Goal: Transaction & Acquisition: Purchase product/service

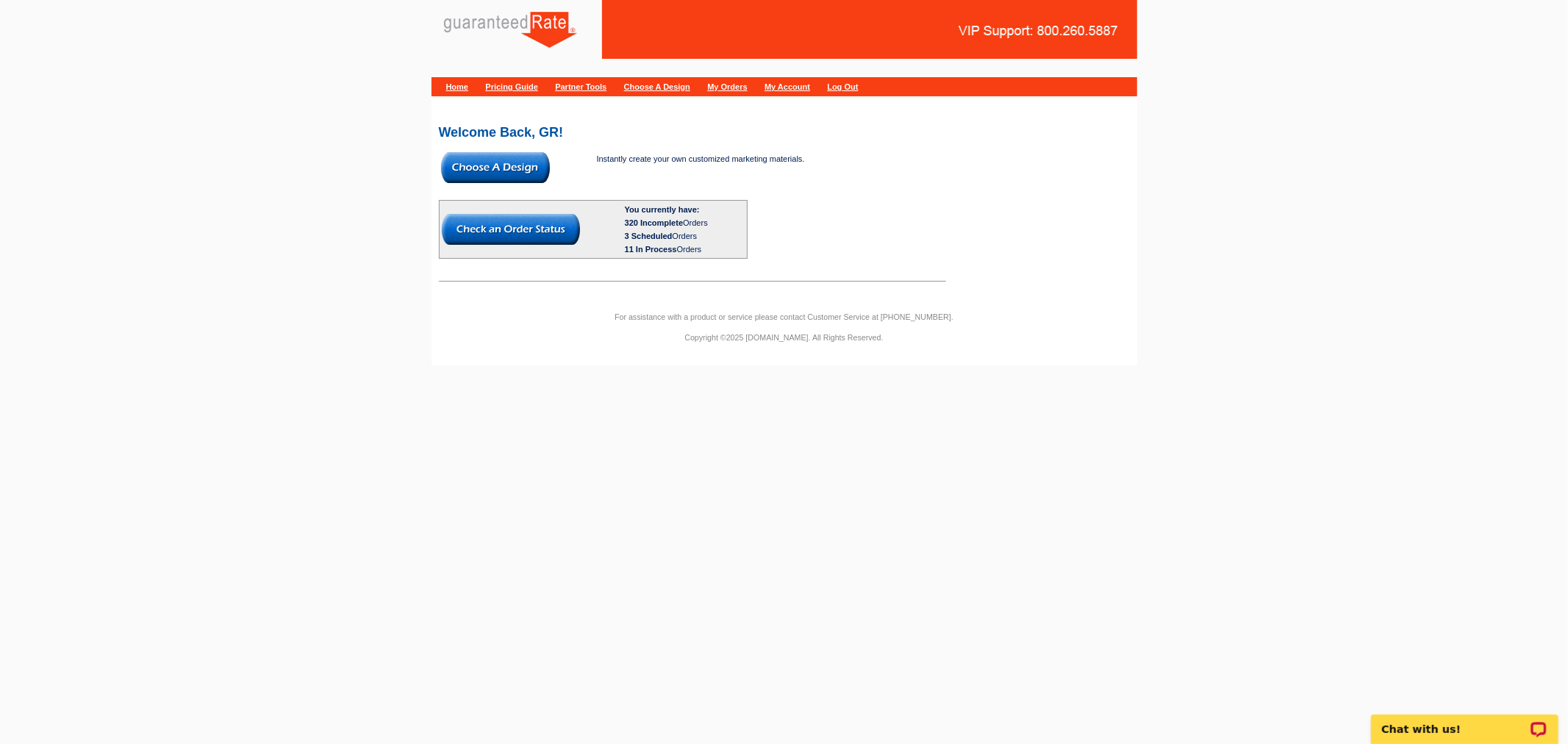
click at [520, 176] on img at bounding box center [495, 167] width 109 height 31
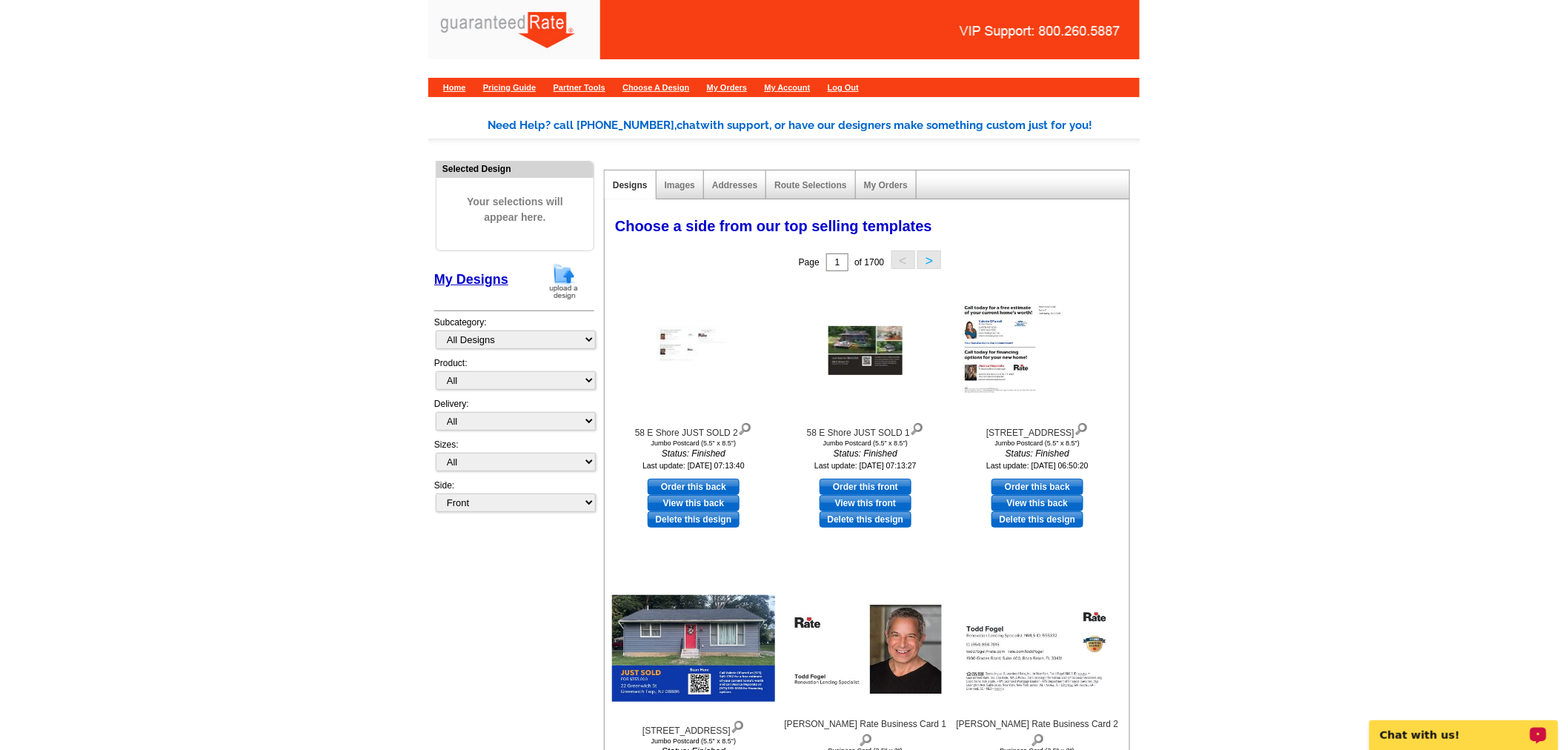
drag, startPoint x: 566, startPoint y: 289, endPoint x: 553, endPoint y: 366, distance: 78.1
click at [566, 289] on img at bounding box center [564, 281] width 39 height 38
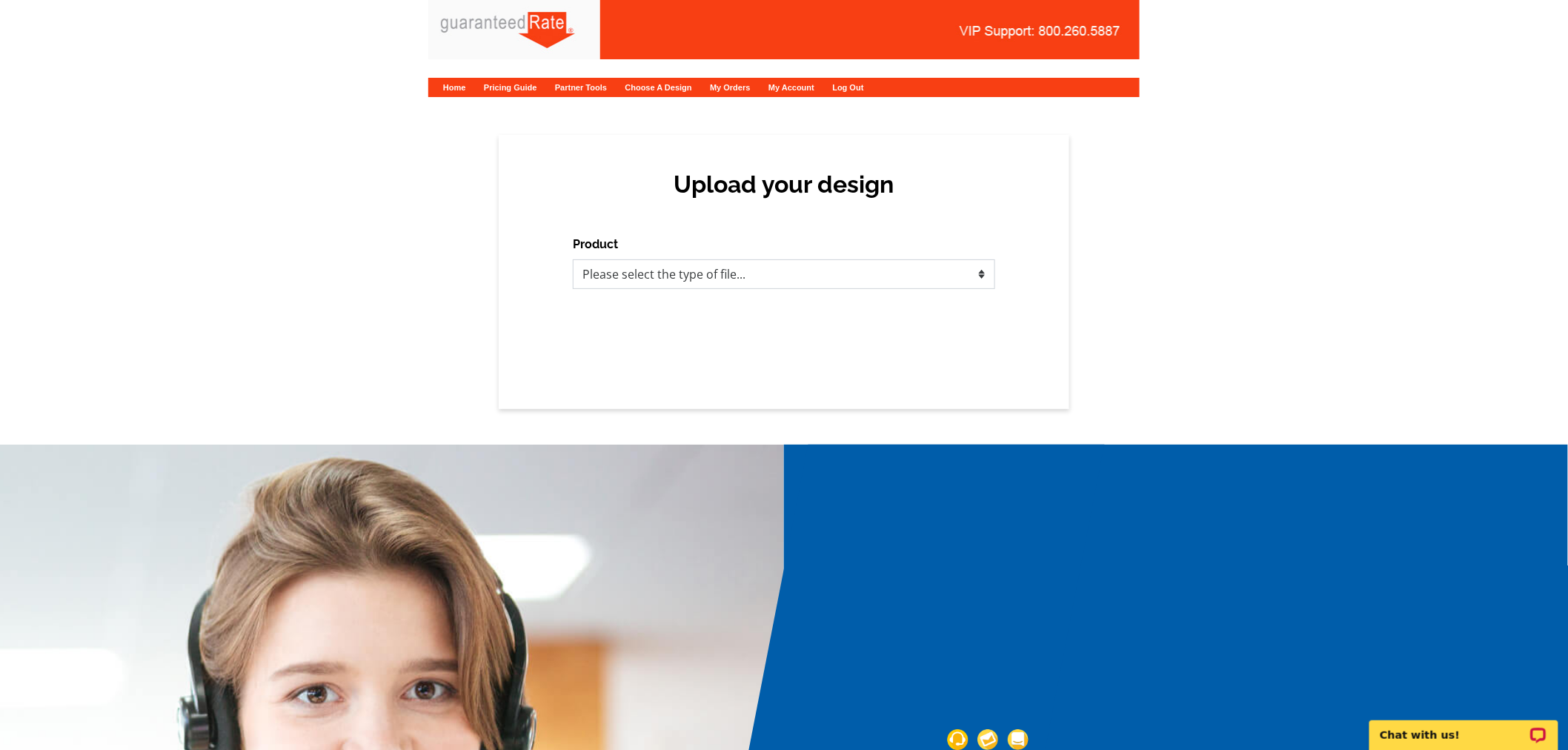
click at [812, 272] on select "Please select the type of file... Postcards Calendars Business Cards Letters an…" at bounding box center [784, 275] width 423 height 30
click at [784, 328] on div "Upload your design Product Please select the type of file... Postcards Calendar…" at bounding box center [784, 271] width 571 height 274
click at [792, 276] on select "Please select the type of file... Postcards Calendars Business Cards Letters an…" at bounding box center [784, 275] width 423 height 30
select select "1"
click at [573, 260] on select "Please select the type of file... Postcards Calendars Business Cards Letters an…" at bounding box center [784, 275] width 423 height 30
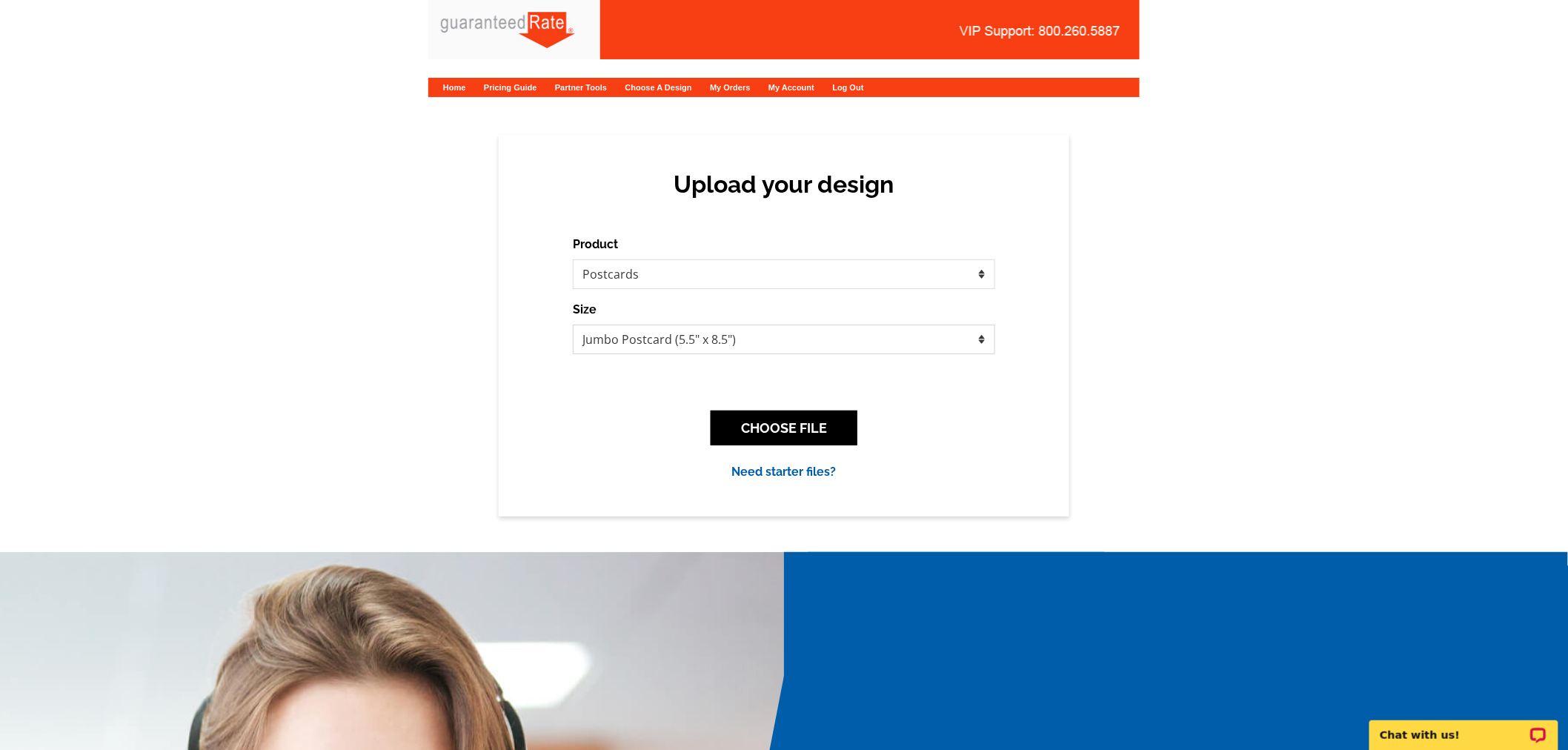
click at [689, 335] on select "Jumbo Postcard (5.5" x 8.5") Regular Postcard (4.25" x 5.6") Panoramic Postcard…" at bounding box center [784, 340] width 423 height 30
select select "3"
click at [573, 325] on select "Jumbo Postcard (5.5" x 8.5") Regular Postcard (4.25" x 5.6") Panoramic Postcard…" at bounding box center [784, 340] width 423 height 30
click at [792, 423] on button "CHOOSE FILE" at bounding box center [784, 428] width 147 height 35
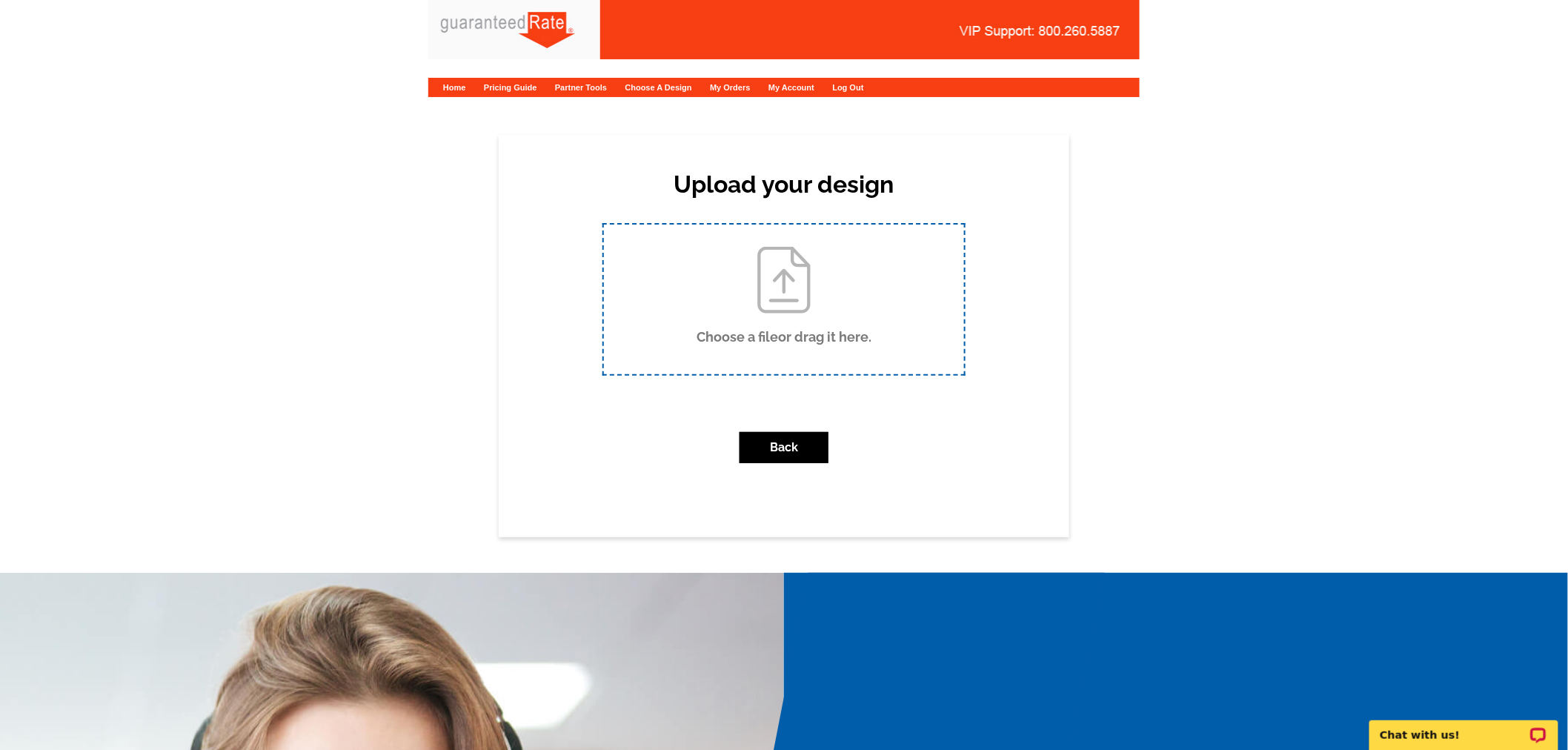
drag, startPoint x: 527, startPoint y: 739, endPoint x: 817, endPoint y: 312, distance: 516.2
click at [817, 312] on input "Choose a file or drag it here ." at bounding box center [784, 299] width 360 height 150
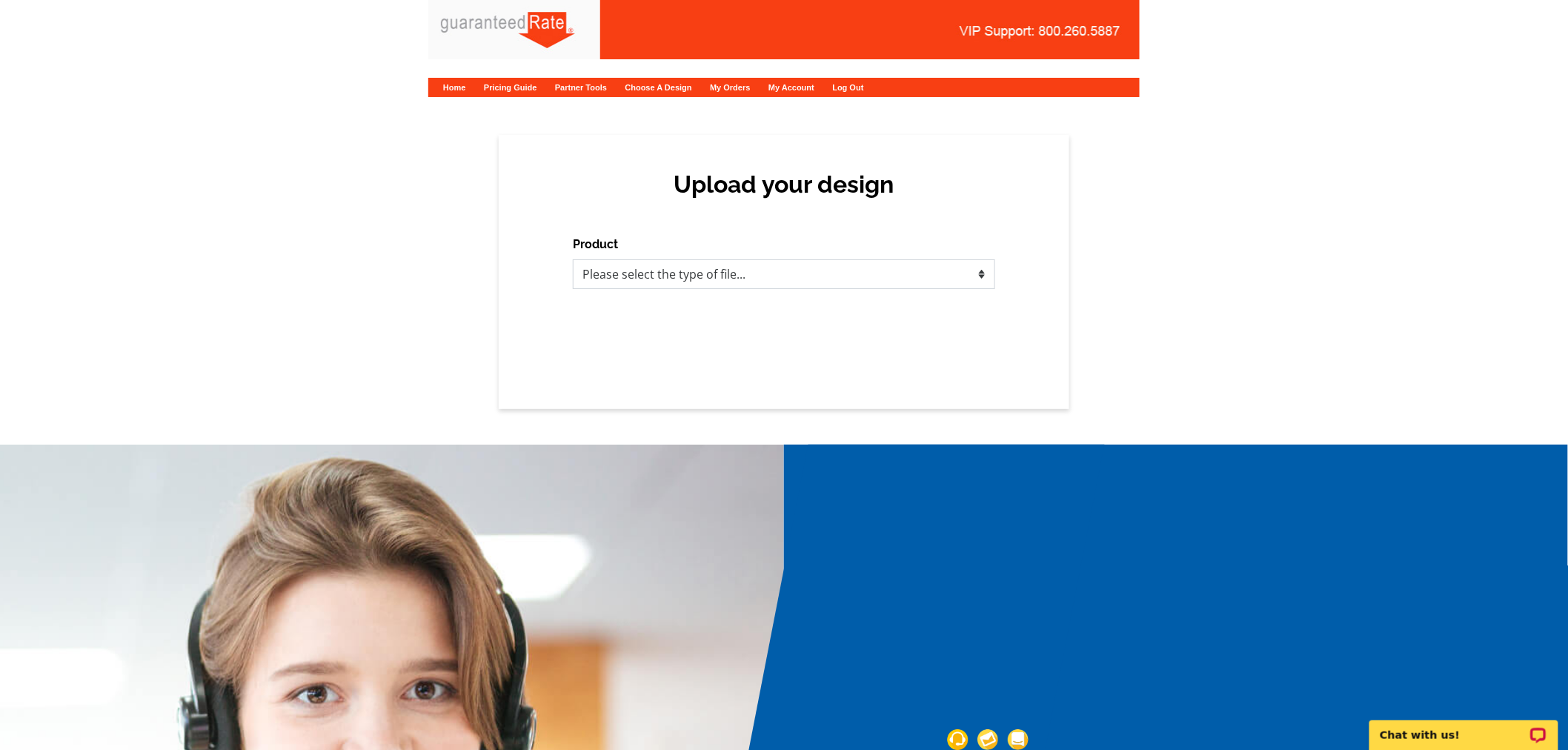
click at [738, 276] on select "Please select the type of file... Postcards Calendars Business Cards Letters an…" at bounding box center [784, 275] width 423 height 30
select select "1"
click at [573, 260] on select "Please select the type of file... Postcards Calendars Business Cards Letters an…" at bounding box center [784, 275] width 423 height 30
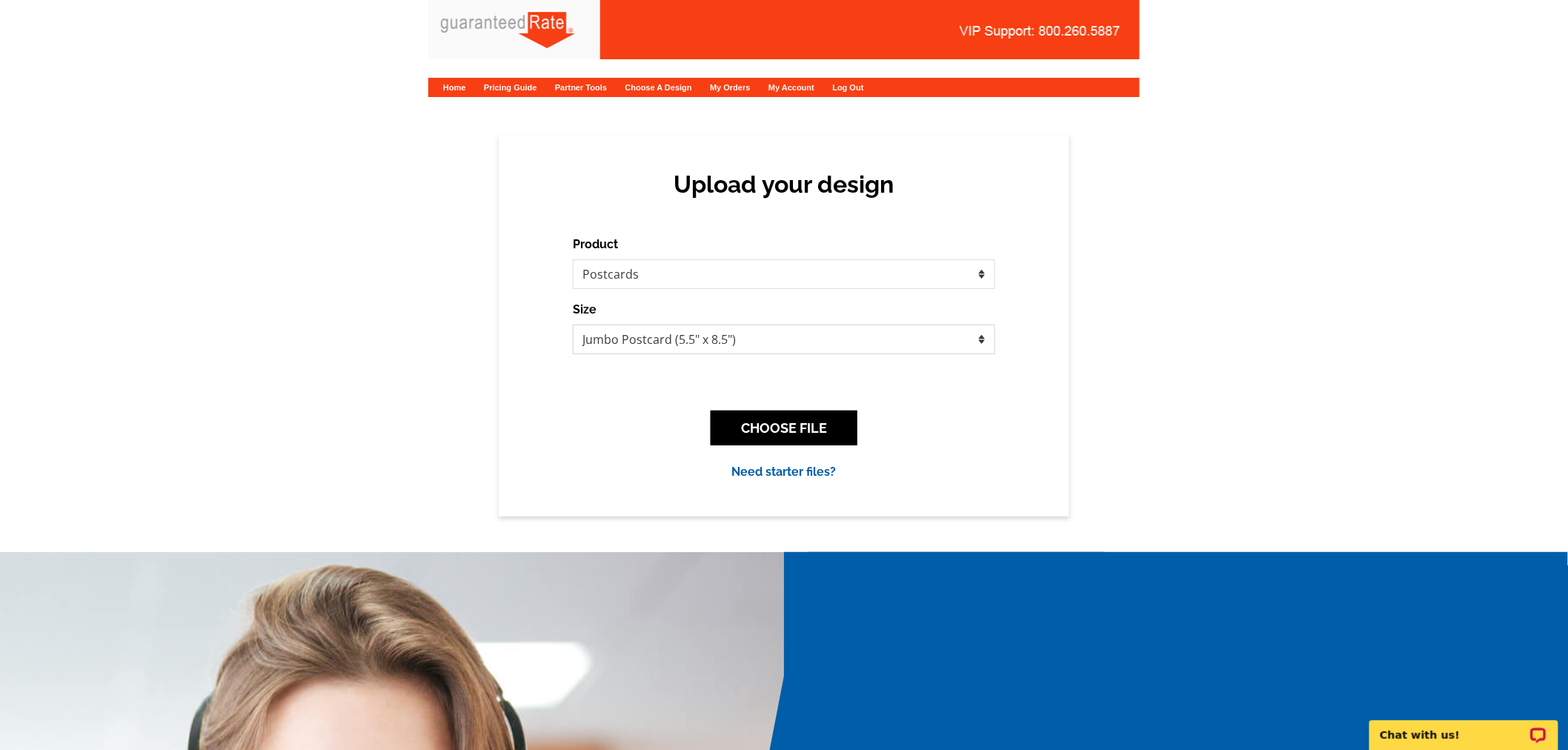
click at [810, 331] on select "Jumbo Postcard (5.5" x 8.5") Regular Postcard (4.25" x 5.6") Panoramic Postcard…" at bounding box center [784, 340] width 423 height 30
select select "3"
click at [573, 325] on select "Jumbo Postcard (5.5" x 8.5") Regular Postcard (4.25" x 5.6") Panoramic Postcard…" at bounding box center [784, 340] width 423 height 30
click at [782, 416] on button "CHOOSE FILE" at bounding box center [784, 428] width 147 height 35
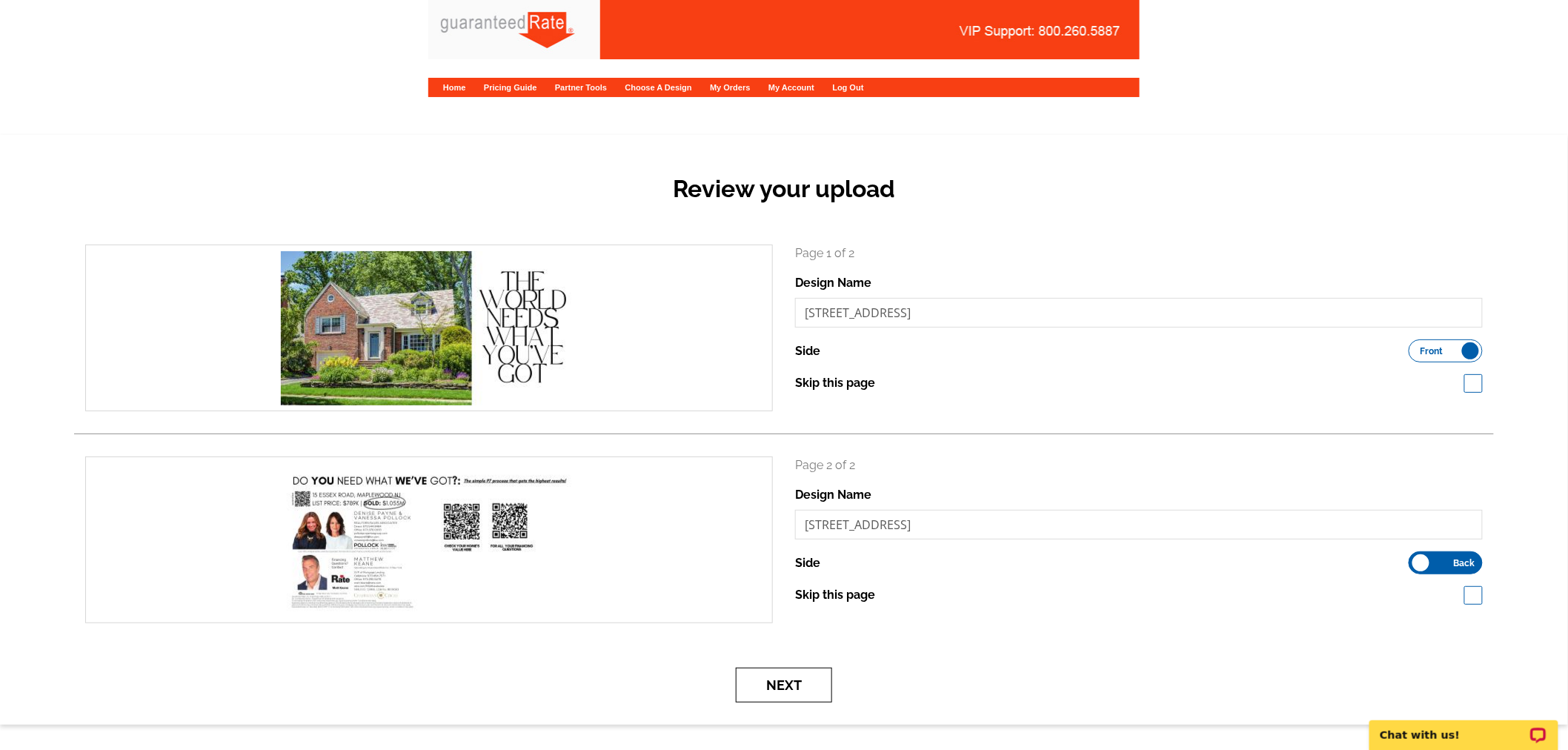
click at [760, 669] on button "Next" at bounding box center [784, 685] width 96 height 35
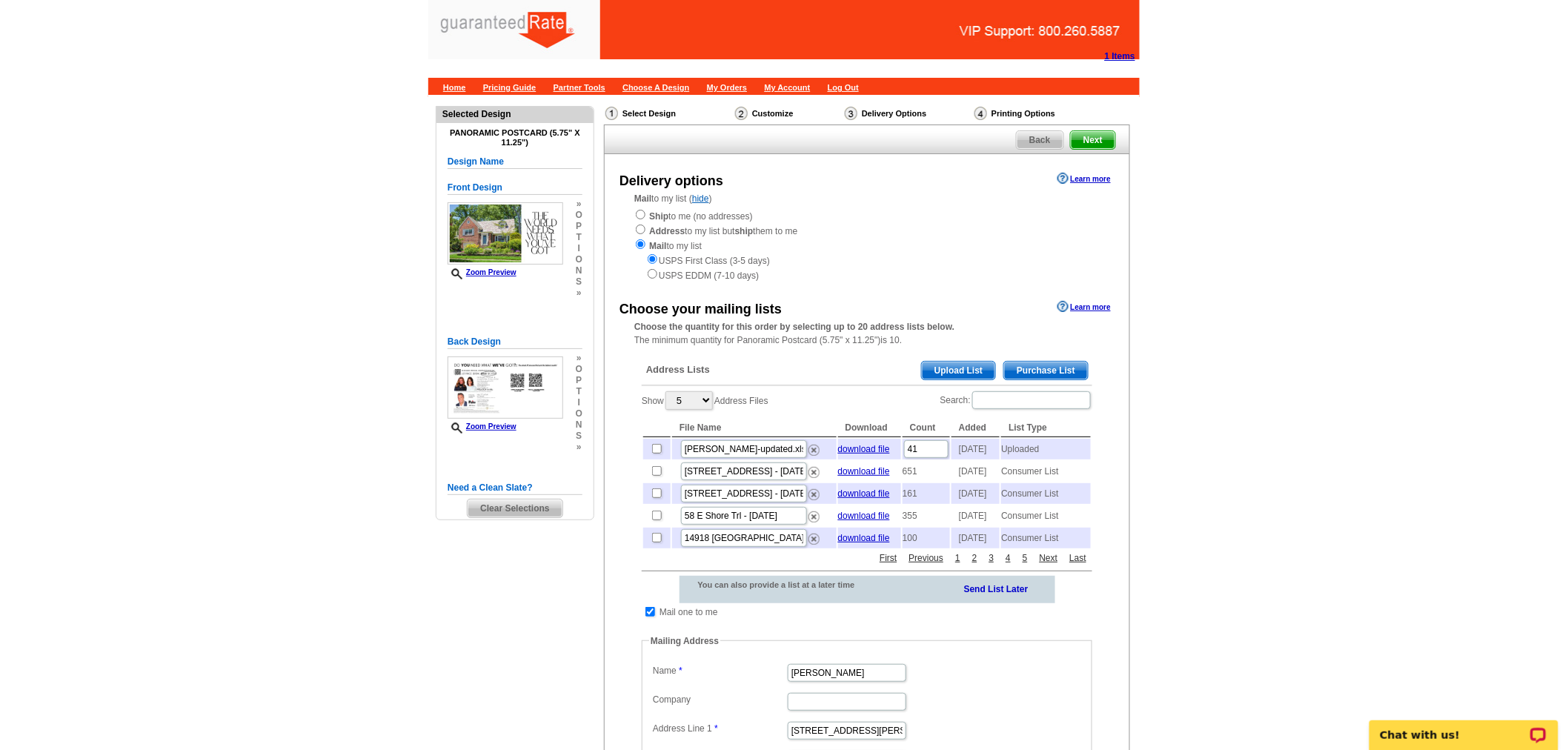
click at [1071, 366] on span "Purchase List" at bounding box center [1045, 371] width 84 height 18
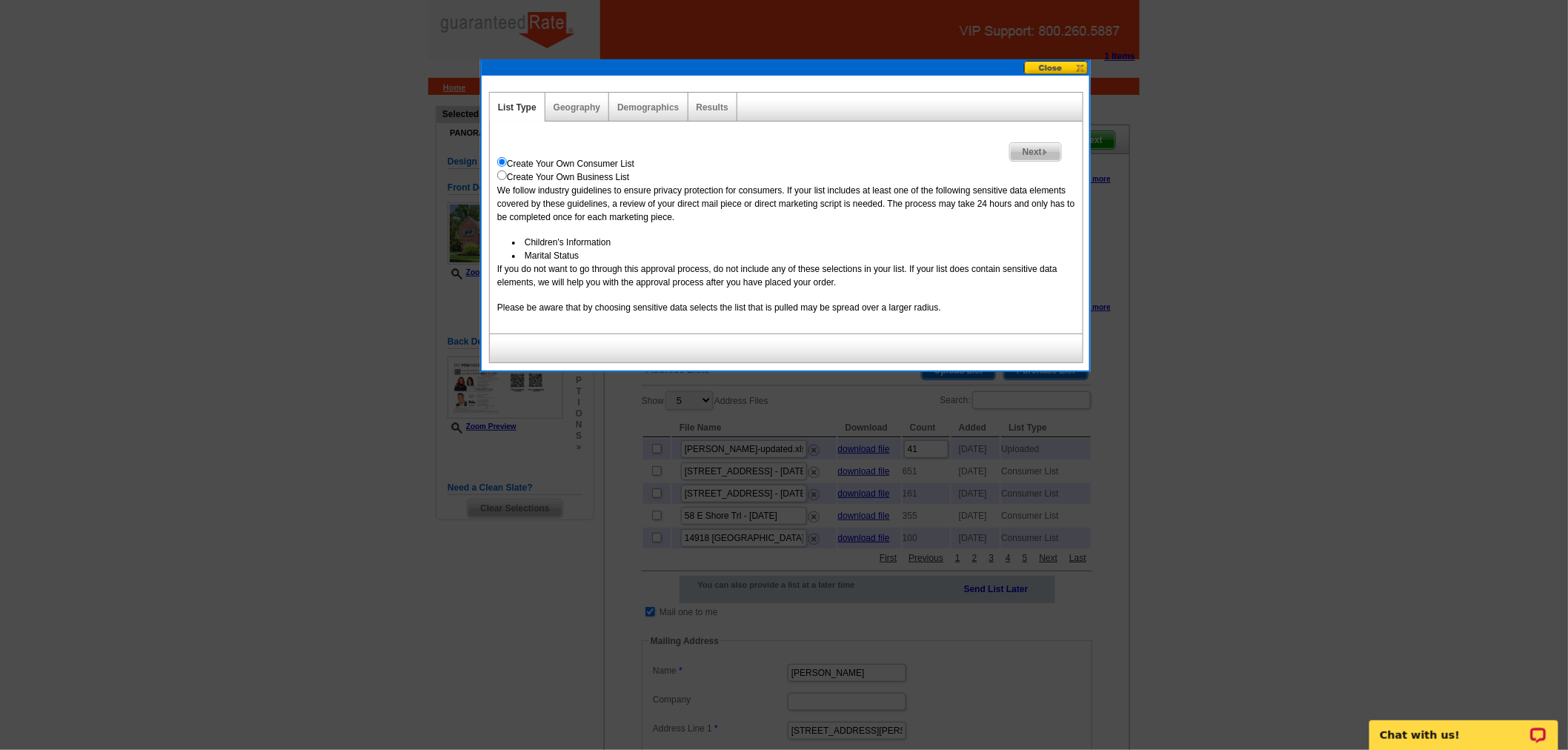
click at [563, 99] on div "Geography" at bounding box center [577, 107] width 63 height 29
click at [564, 107] on link "Geography" at bounding box center [577, 107] width 47 height 11
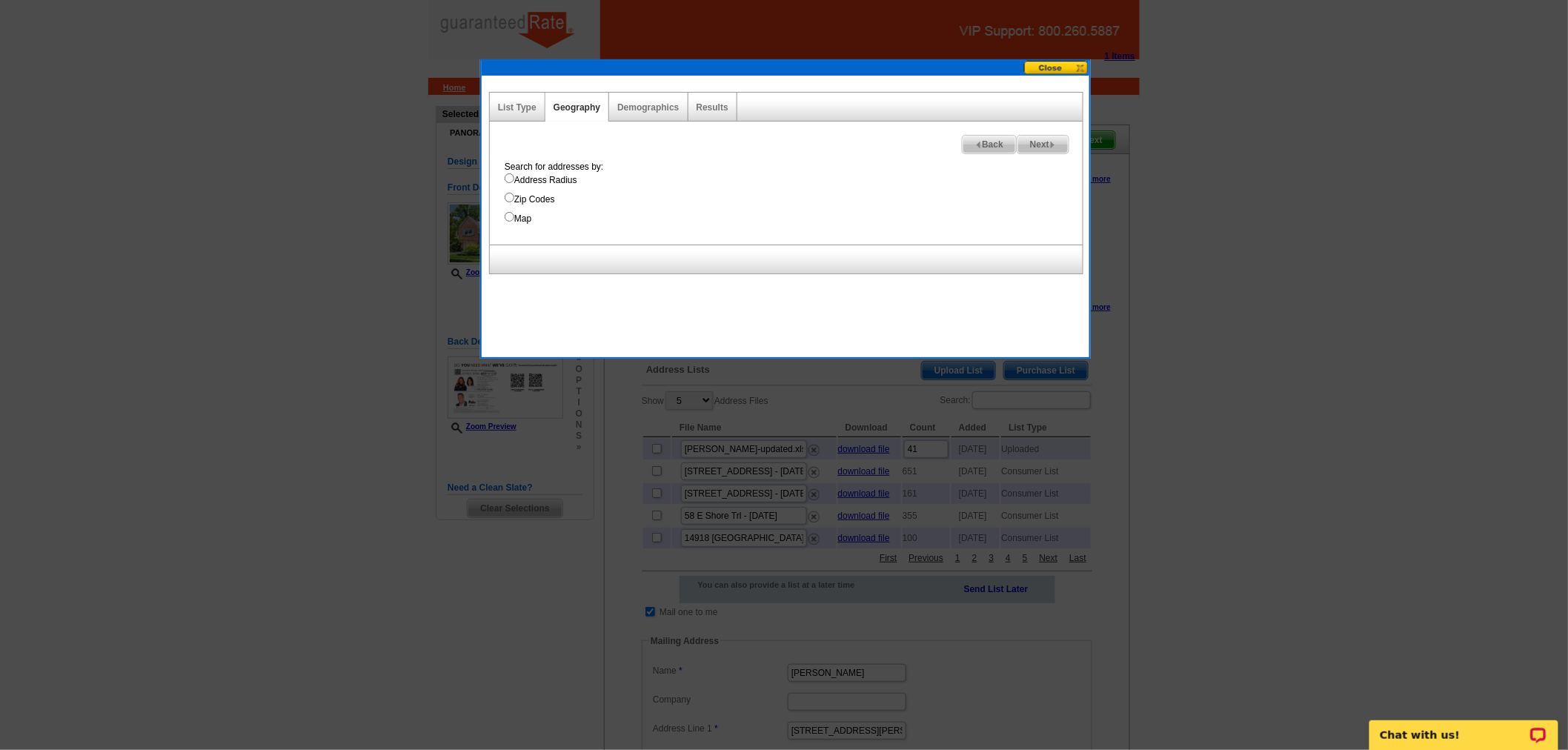
click at [558, 184] on label "Address Radius" at bounding box center [793, 180] width 578 height 13
click at [514, 183] on input "Address Radius" at bounding box center [509, 178] width 10 height 10
radio input "true"
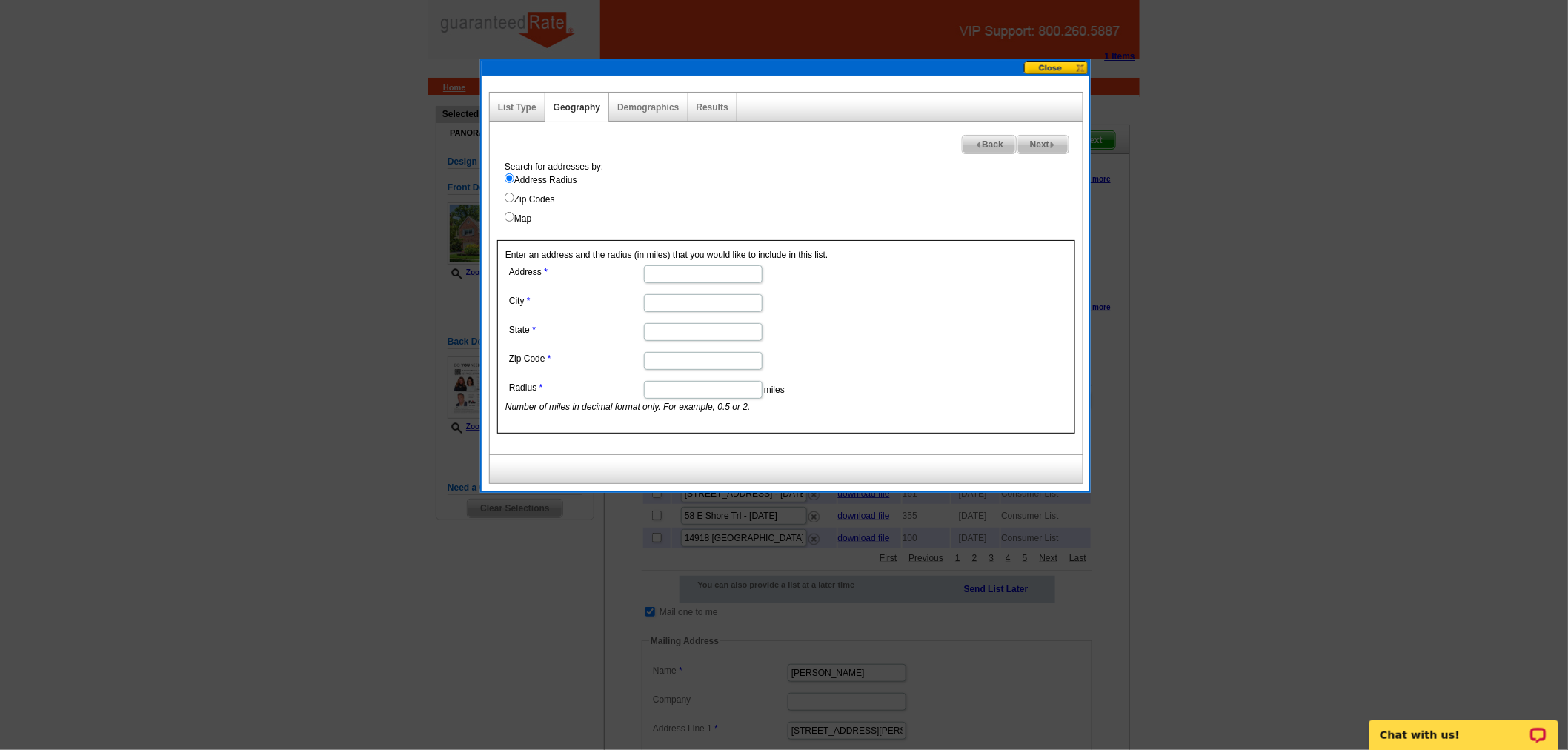
click at [730, 277] on input "Address" at bounding box center [703, 274] width 119 height 18
paste input "15 Essex Rd."
type input "15 Essex Rd."
click at [686, 302] on input "City" at bounding box center [703, 303] width 119 height 18
type input "Maplewood"
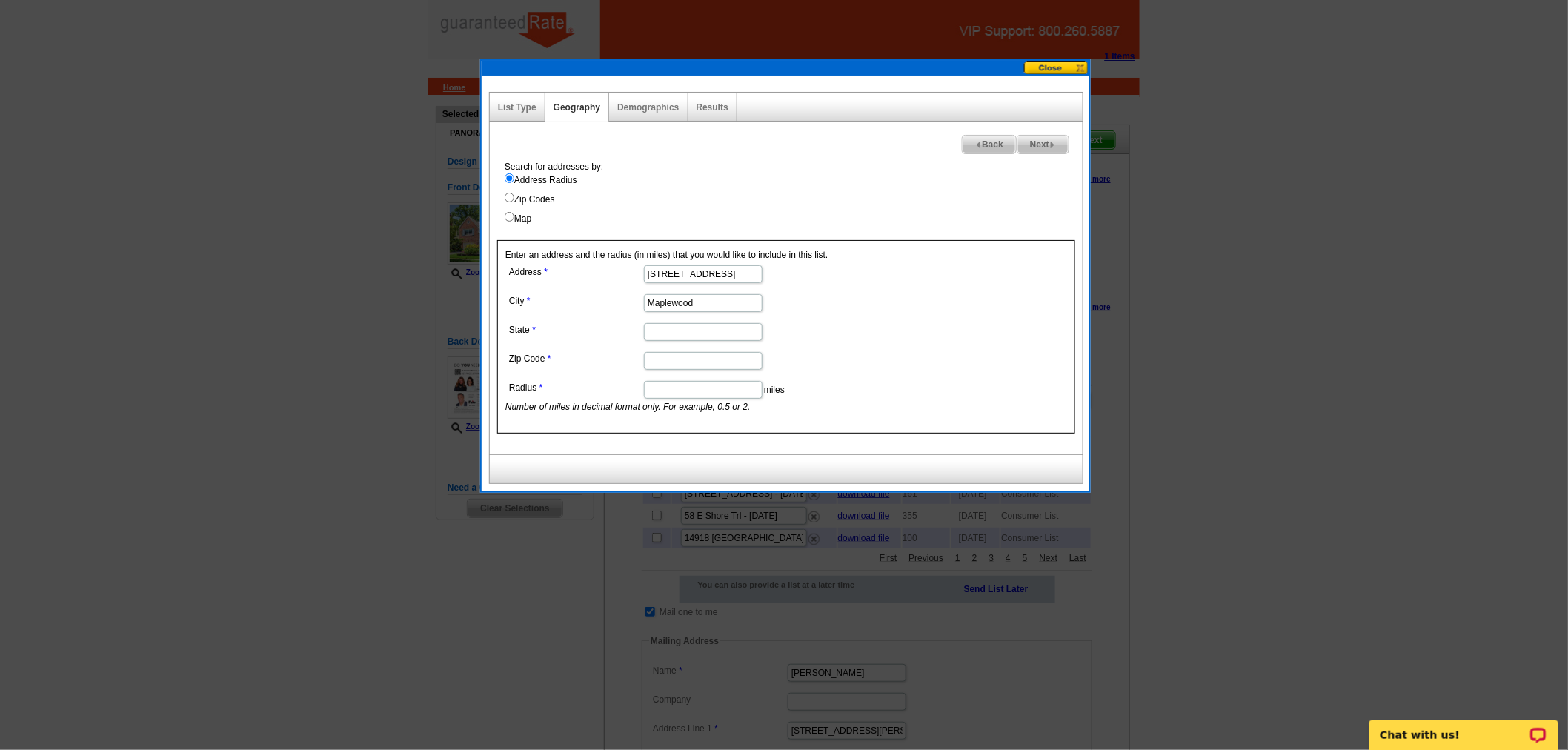
click at [669, 338] on input "State" at bounding box center [703, 332] width 119 height 18
type input "New Jersey"
click at [651, 361] on input "Zip Code" at bounding box center [703, 361] width 119 height 18
click at [743, 365] on input "Zip Code" at bounding box center [703, 361] width 119 height 18
paste input "07040"
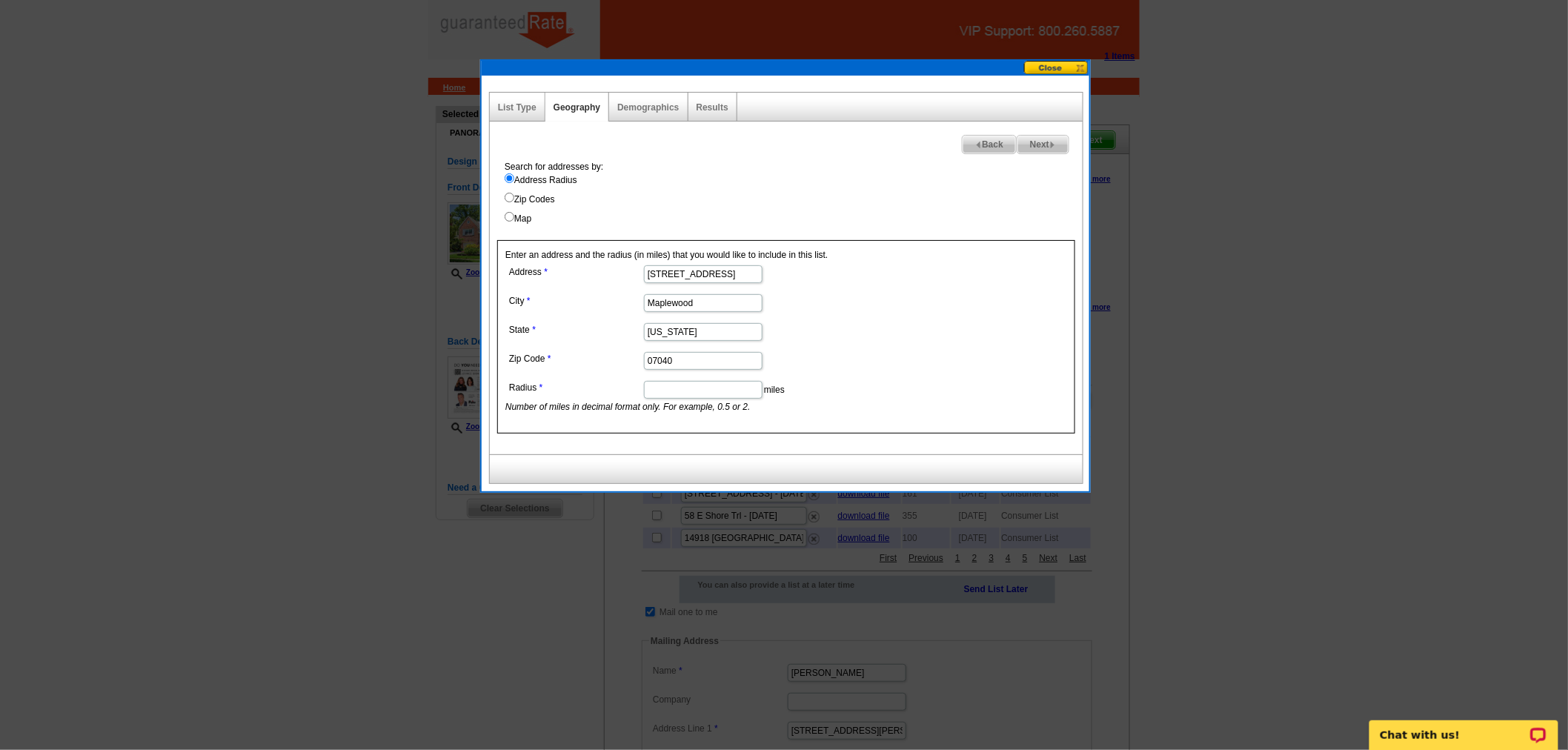
type input "07040"
click at [673, 383] on input "Radius" at bounding box center [703, 390] width 119 height 18
type input ".1"
click at [1031, 146] on span "Next" at bounding box center [1042, 144] width 51 height 18
select select
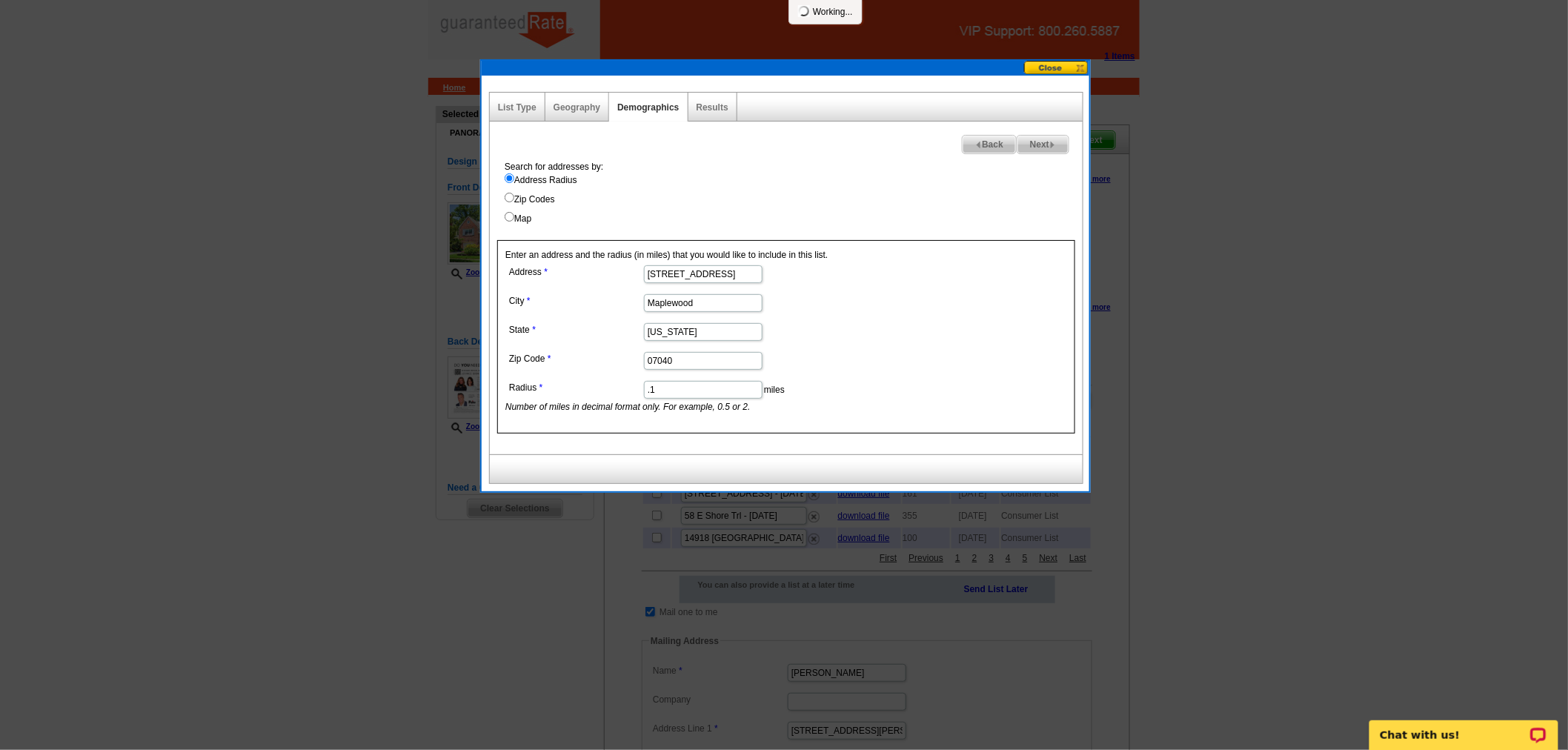
select select
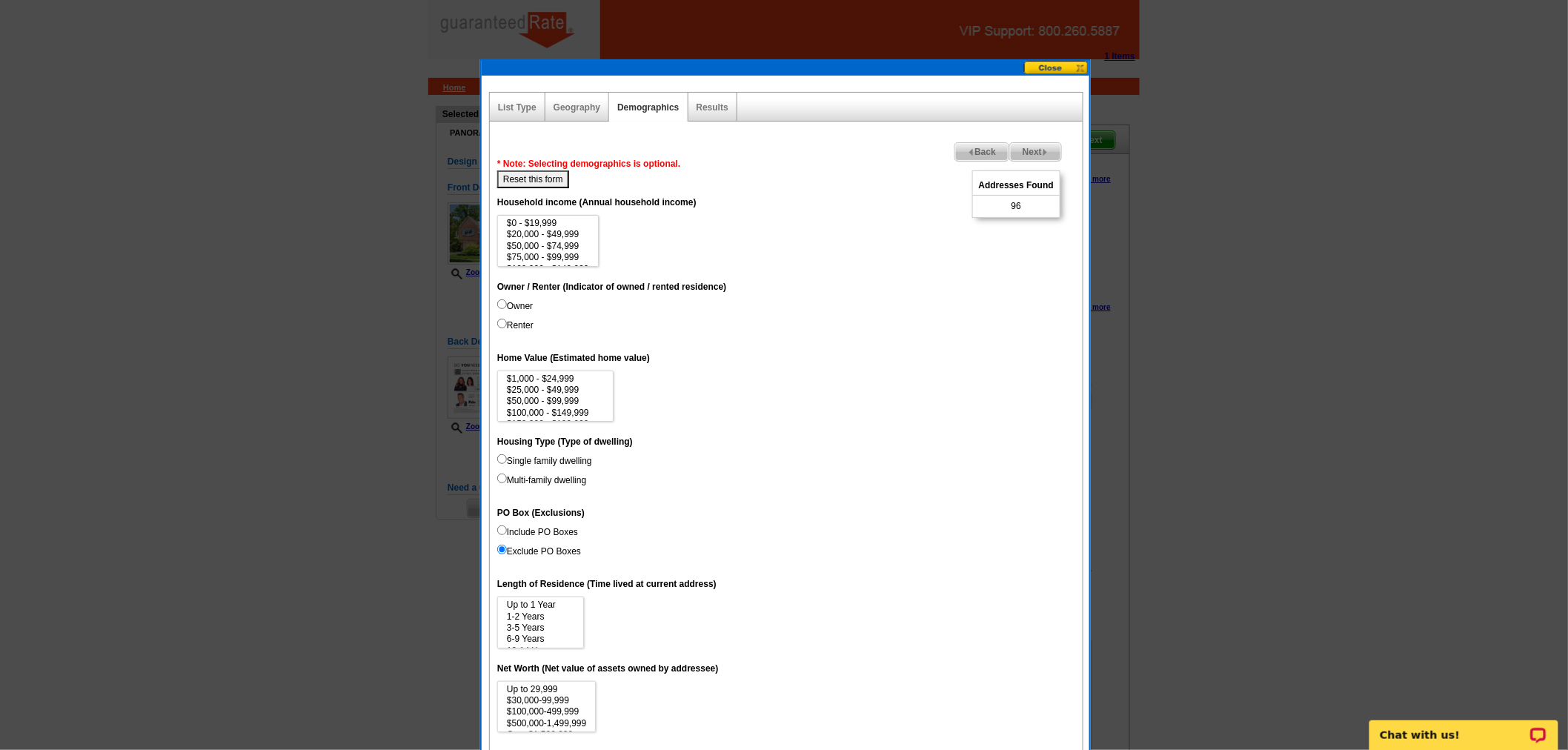
click at [974, 149] on span "Back" at bounding box center [982, 151] width 54 height 18
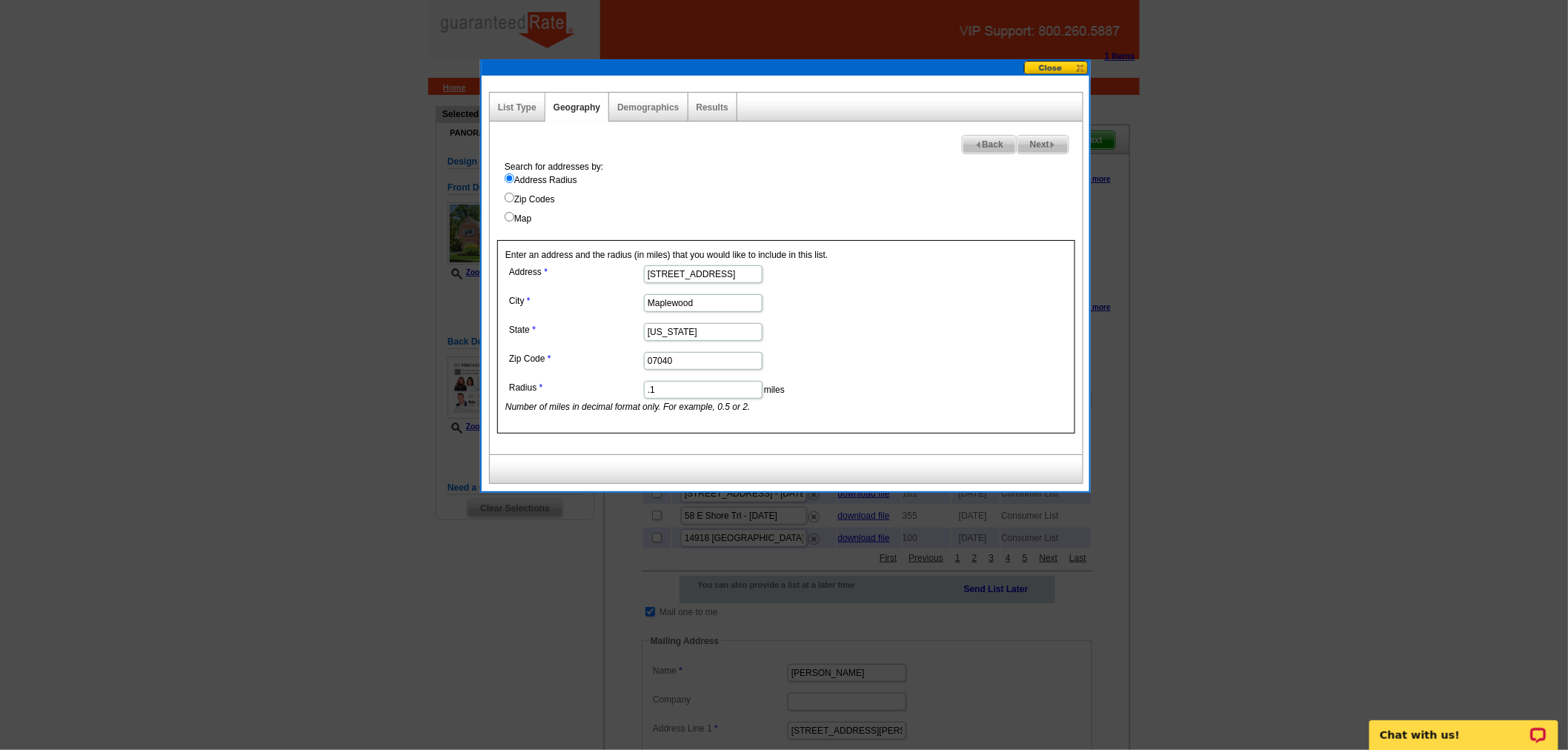
click at [694, 389] on input ".1" at bounding box center [703, 390] width 119 height 18
type input ".12"
click at [1045, 149] on span "Next" at bounding box center [1042, 144] width 51 height 18
select select
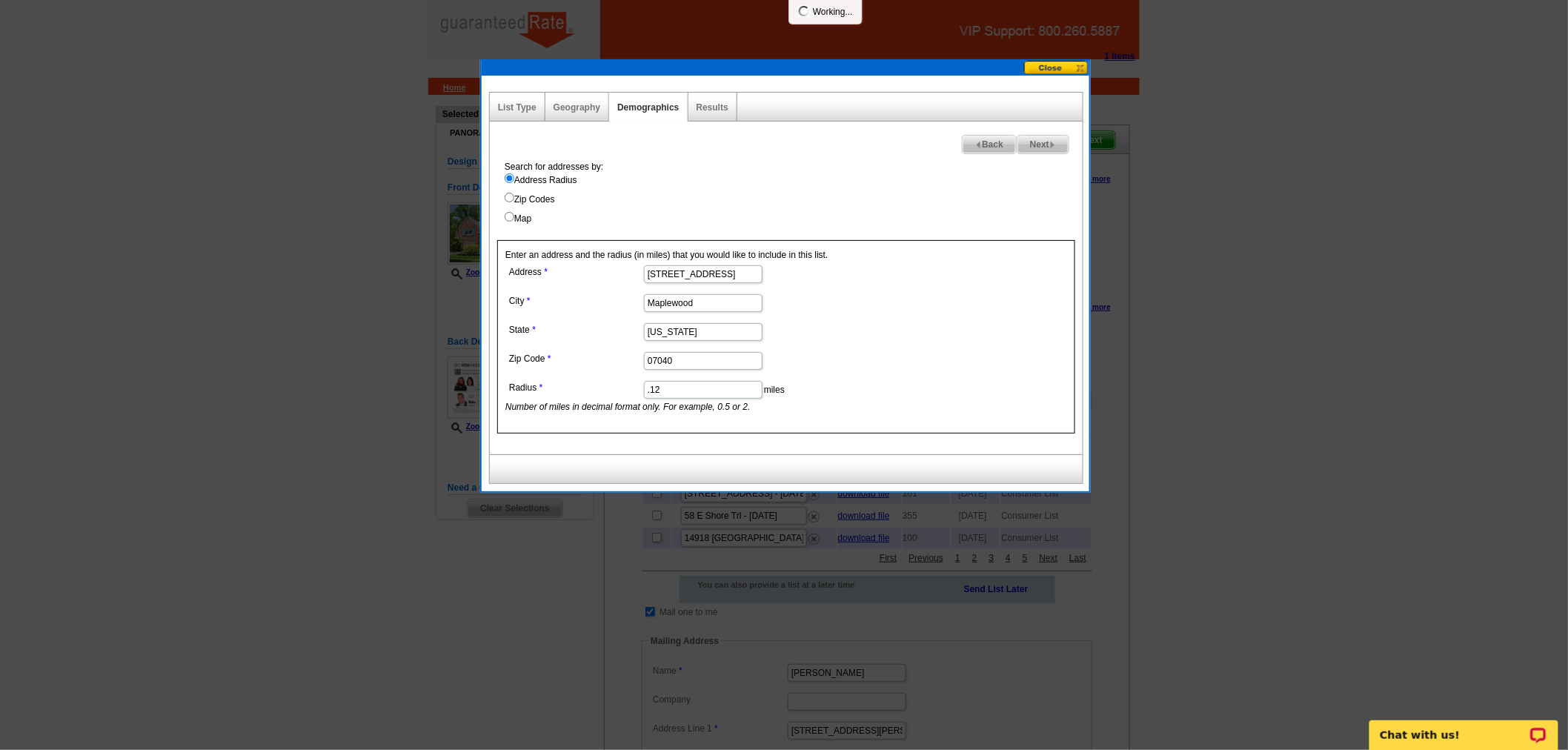
select select
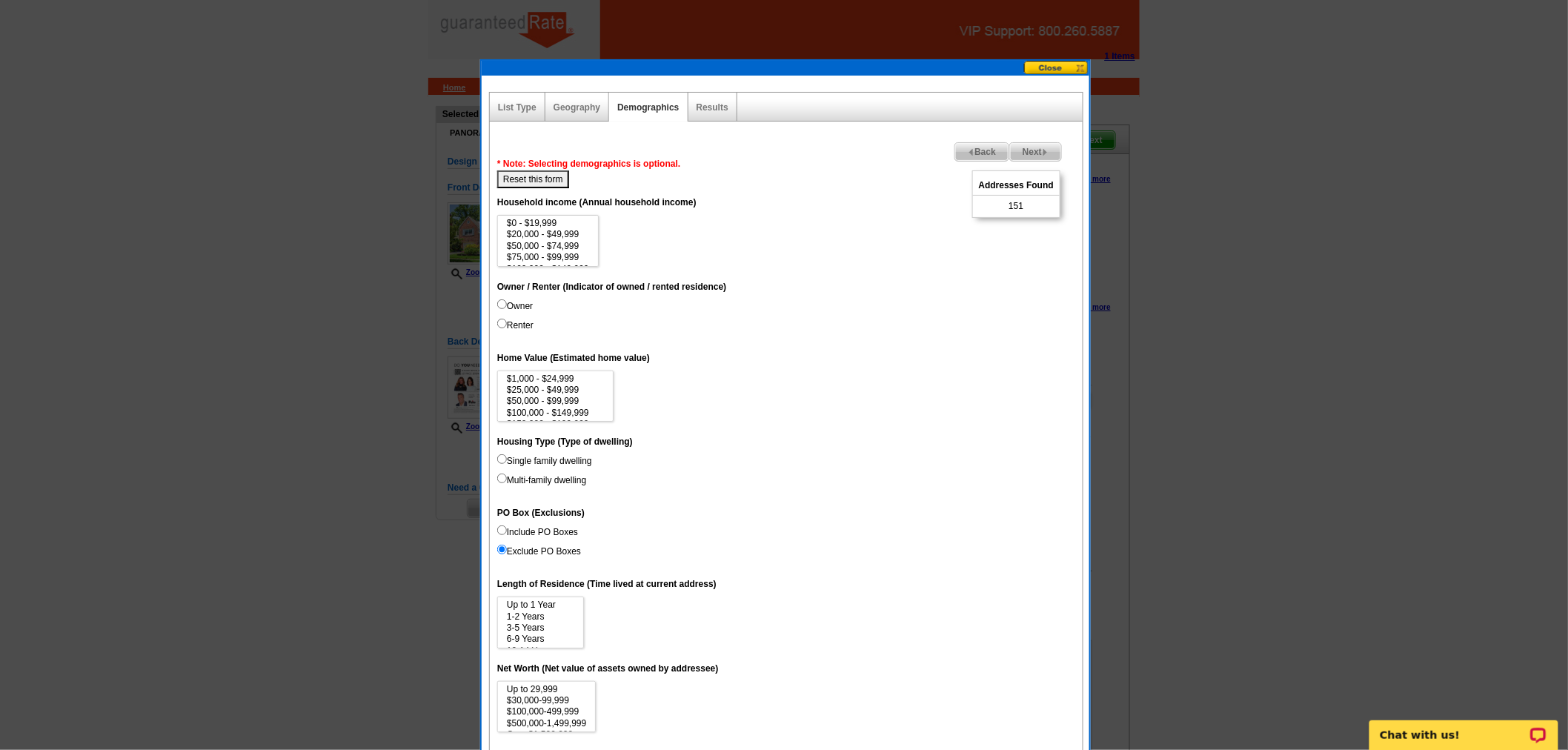
click at [1033, 143] on link "Next" at bounding box center [1035, 152] width 53 height 19
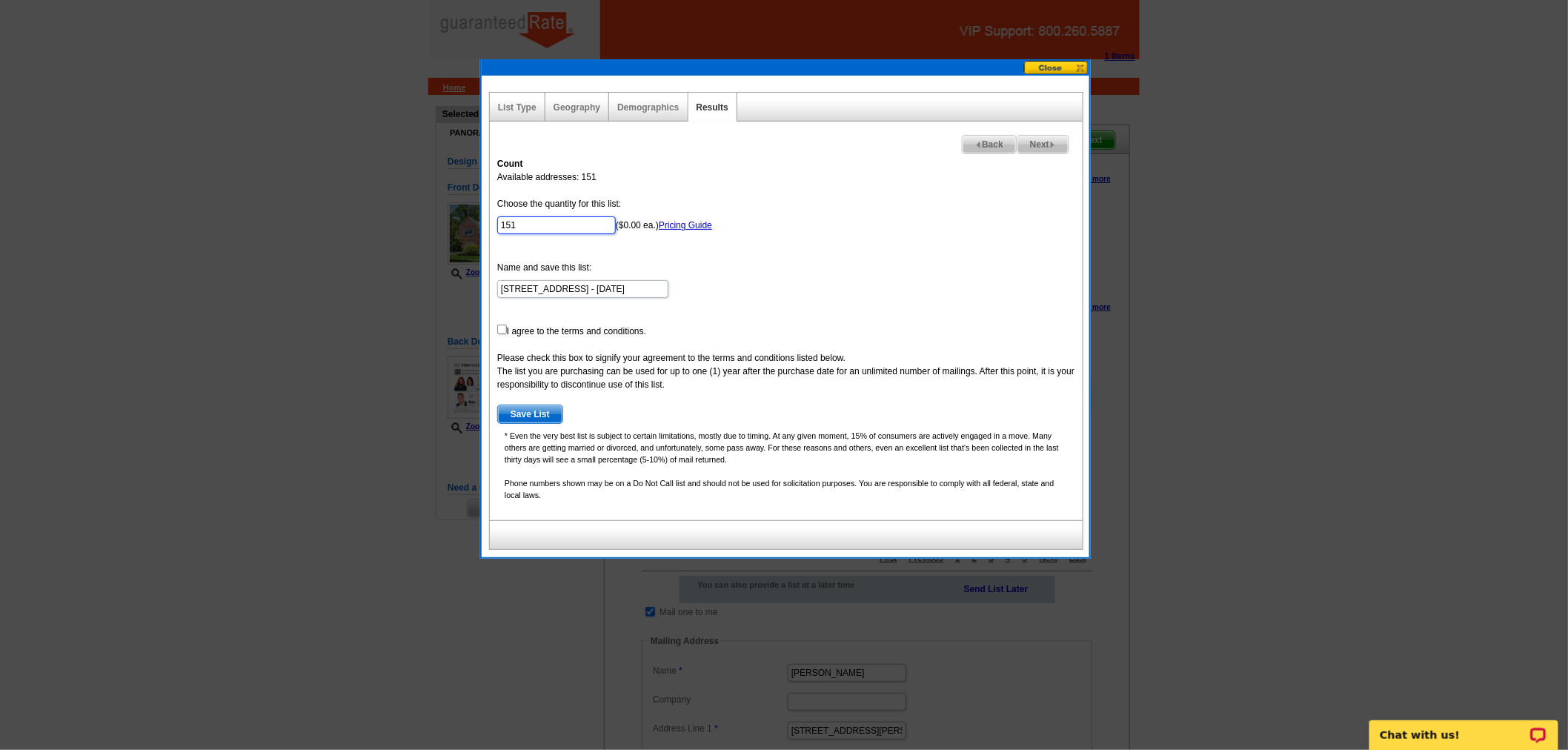
click at [540, 217] on input "151" at bounding box center [556, 225] width 119 height 18
type input "100"
click at [505, 330] on input "checkbox" at bounding box center [502, 329] width 10 height 10
checkbox input "true"
click at [521, 408] on span "Save List" at bounding box center [530, 414] width 64 height 18
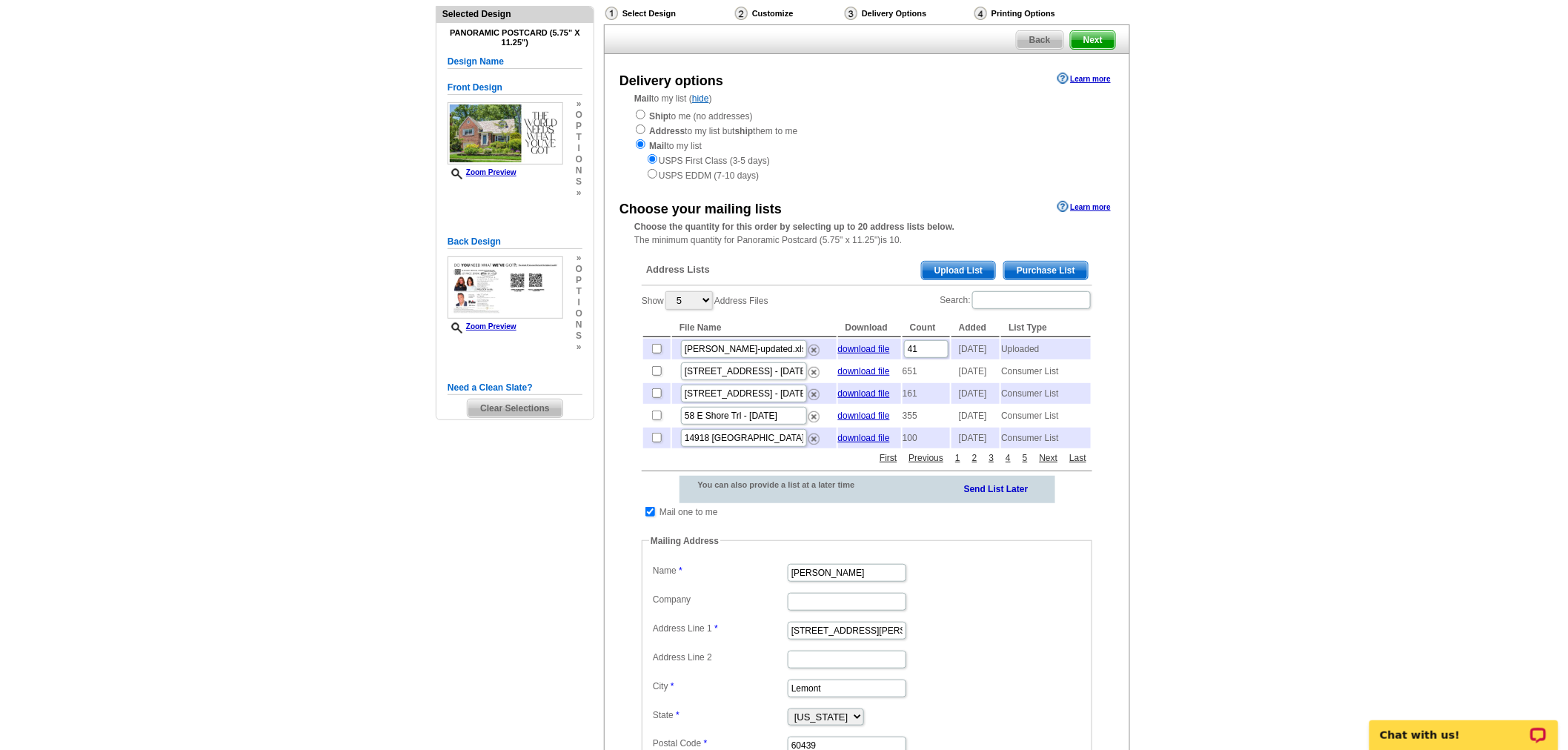
scroll to position [246, 0]
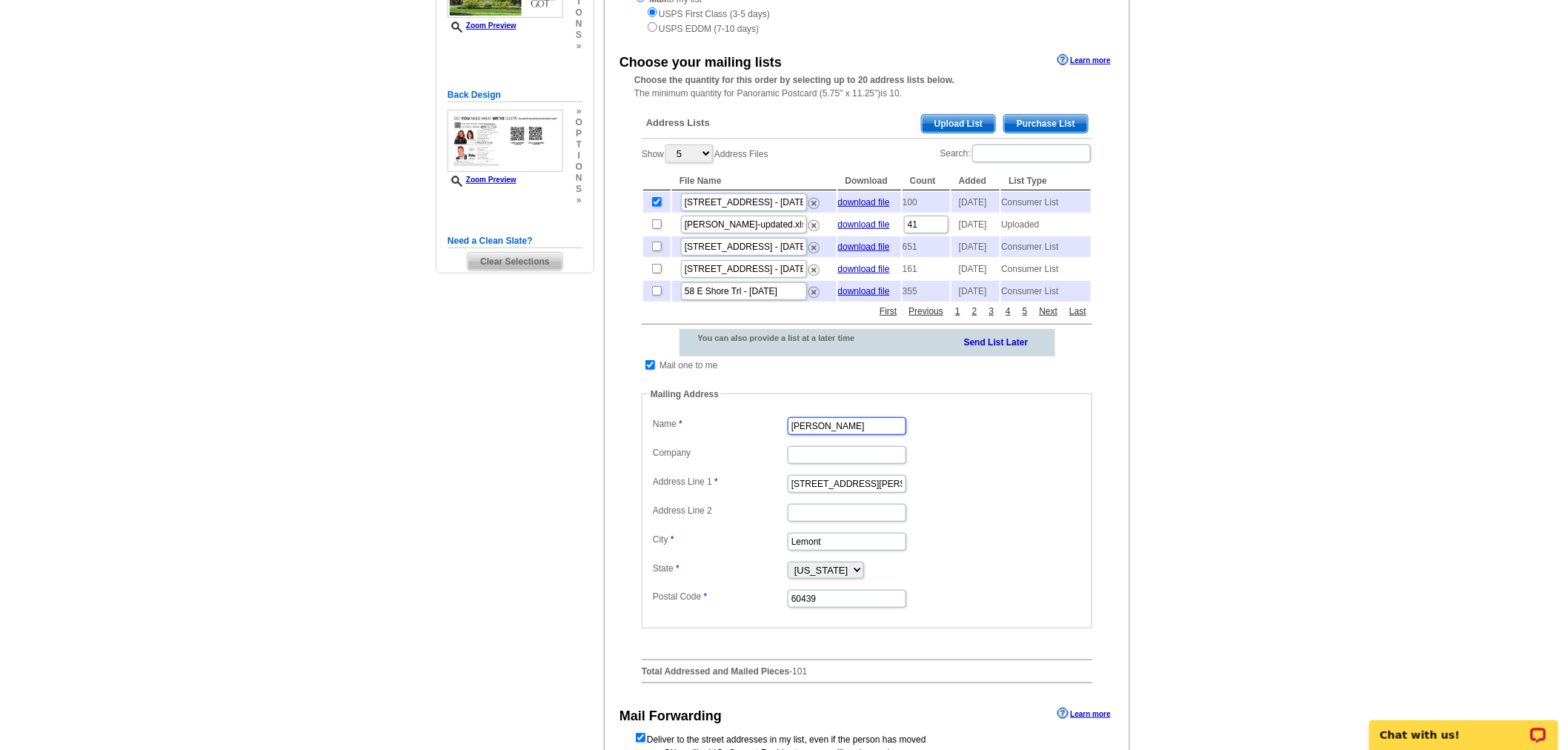
drag, startPoint x: 884, startPoint y: 449, endPoint x: 596, endPoint y: 464, distance: 288.4
click at [596, 464] on div "Need Help? call [PHONE_NUMBER], chat with support, or have our designers make s…" at bounding box center [784, 370] width 711 height 1045
type input "[PERSON_NAME]"
drag, startPoint x: 892, startPoint y: 504, endPoint x: 648, endPoint y: 483, distance: 244.9
click at [648, 483] on fieldset "Mailing Address Label Mail-To-Me Name [PERSON_NAME] Company Address Line 1 [STR…" at bounding box center [867, 508] width 451 height 241
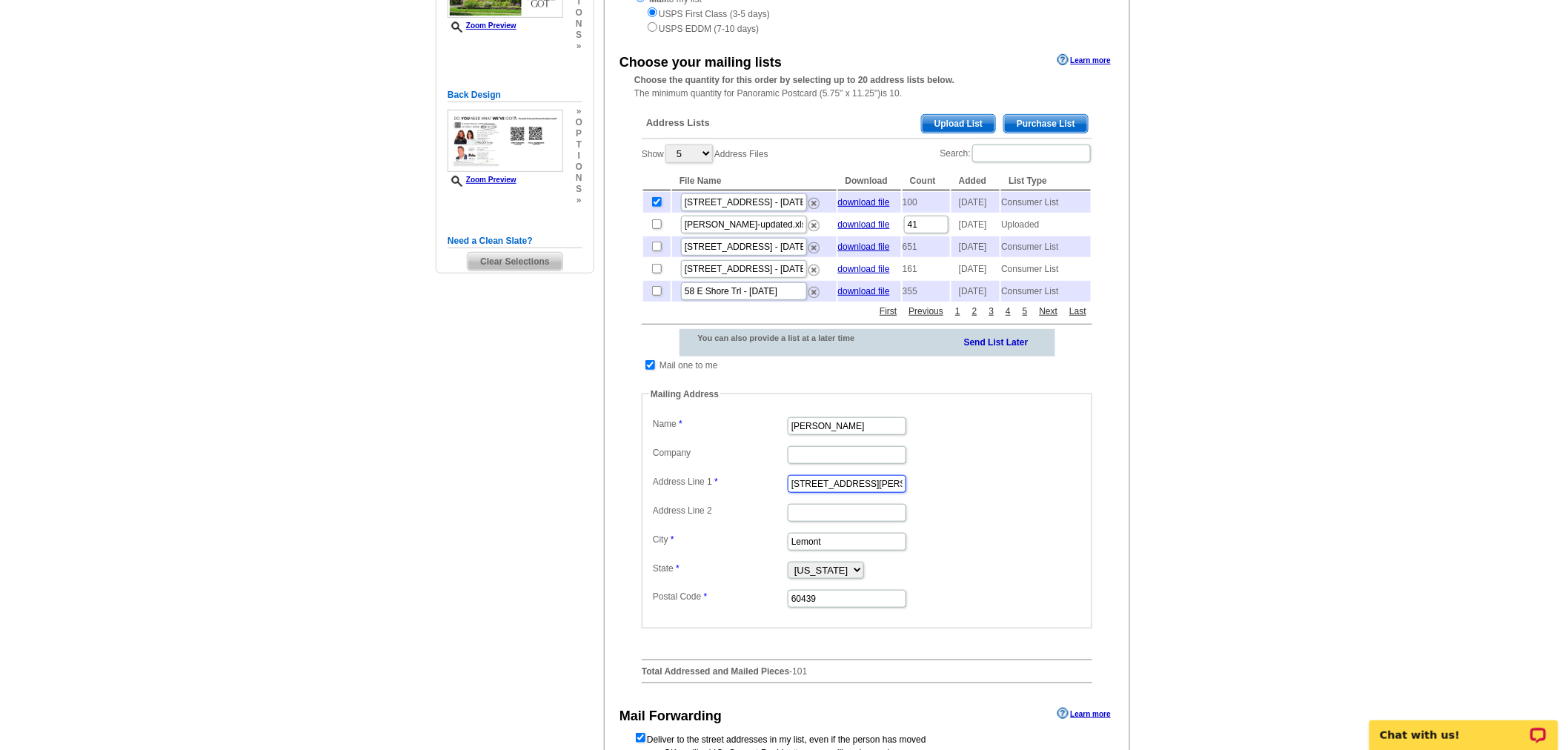
paste input "[STREET_ADDRESS][PERSON_NAME]"
type input "[STREET_ADDRESS][PERSON_NAME]"
drag, startPoint x: 838, startPoint y: 559, endPoint x: 672, endPoint y: 563, distance: 166.0
click at [672, 563] on dl "Label Mail-To-Me Name [PERSON_NAME] Company Address Line 1 [STREET_ADDRESS][PER…" at bounding box center [866, 511] width 436 height 195
type input "South Orange"
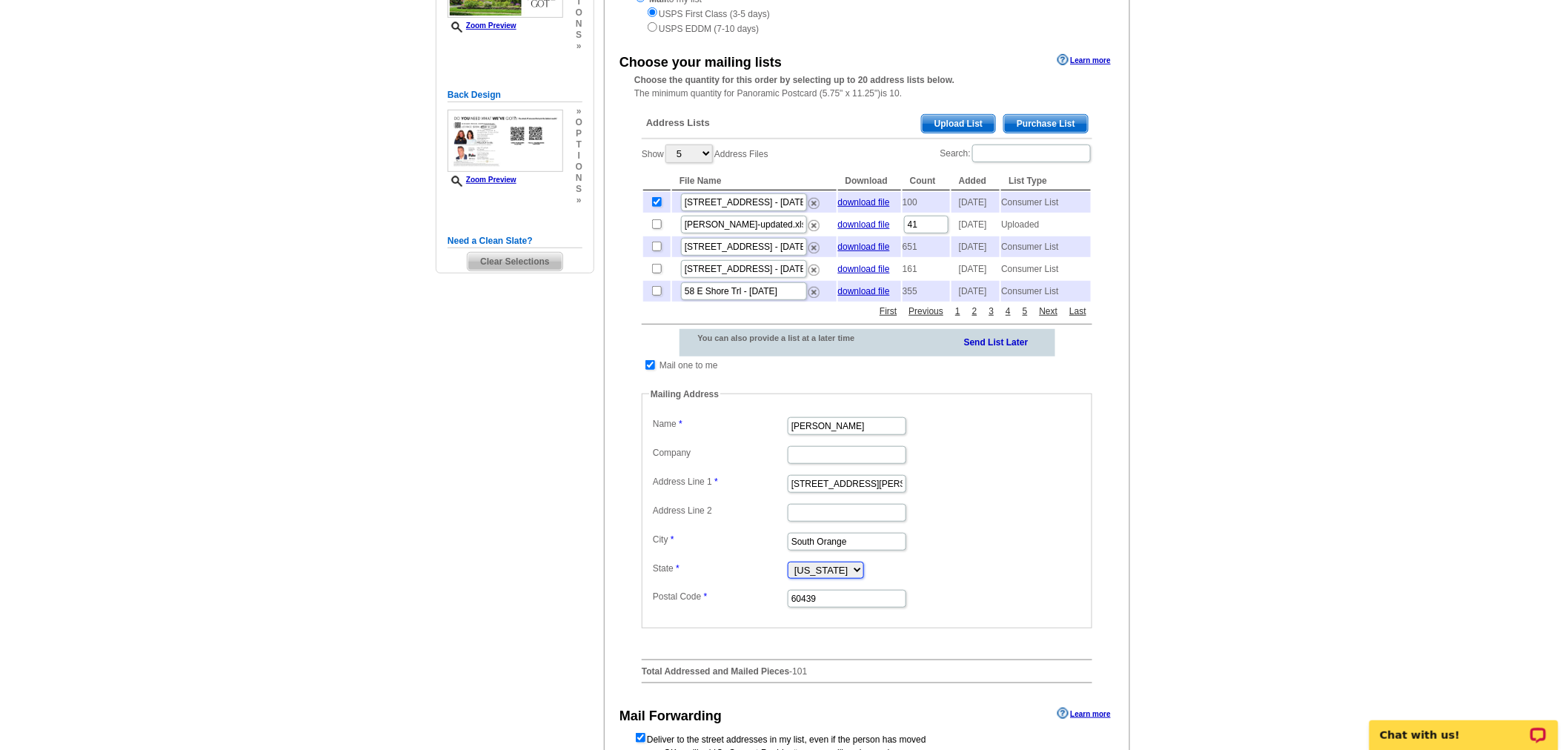
click at [833, 578] on select "[US_STATE] [US_STATE] [US_STATE] [US_STATE] [US_STATE] [US_STATE] [US_STATE] [U…" at bounding box center [826, 570] width 77 height 17
select select "NJ"
click at [788, 578] on select "[US_STATE] [US_STATE] [US_STATE] [US_STATE] [US_STATE] [US_STATE] [US_STATE] [U…" at bounding box center [826, 570] width 77 height 17
drag, startPoint x: 874, startPoint y: 624, endPoint x: 634, endPoint y: 610, distance: 240.4
click at [634, 610] on div "Address Lists Purchase List Upload List Show 5 10 25 50 100 Address Files Searc…" at bounding box center [866, 399] width 466 height 592
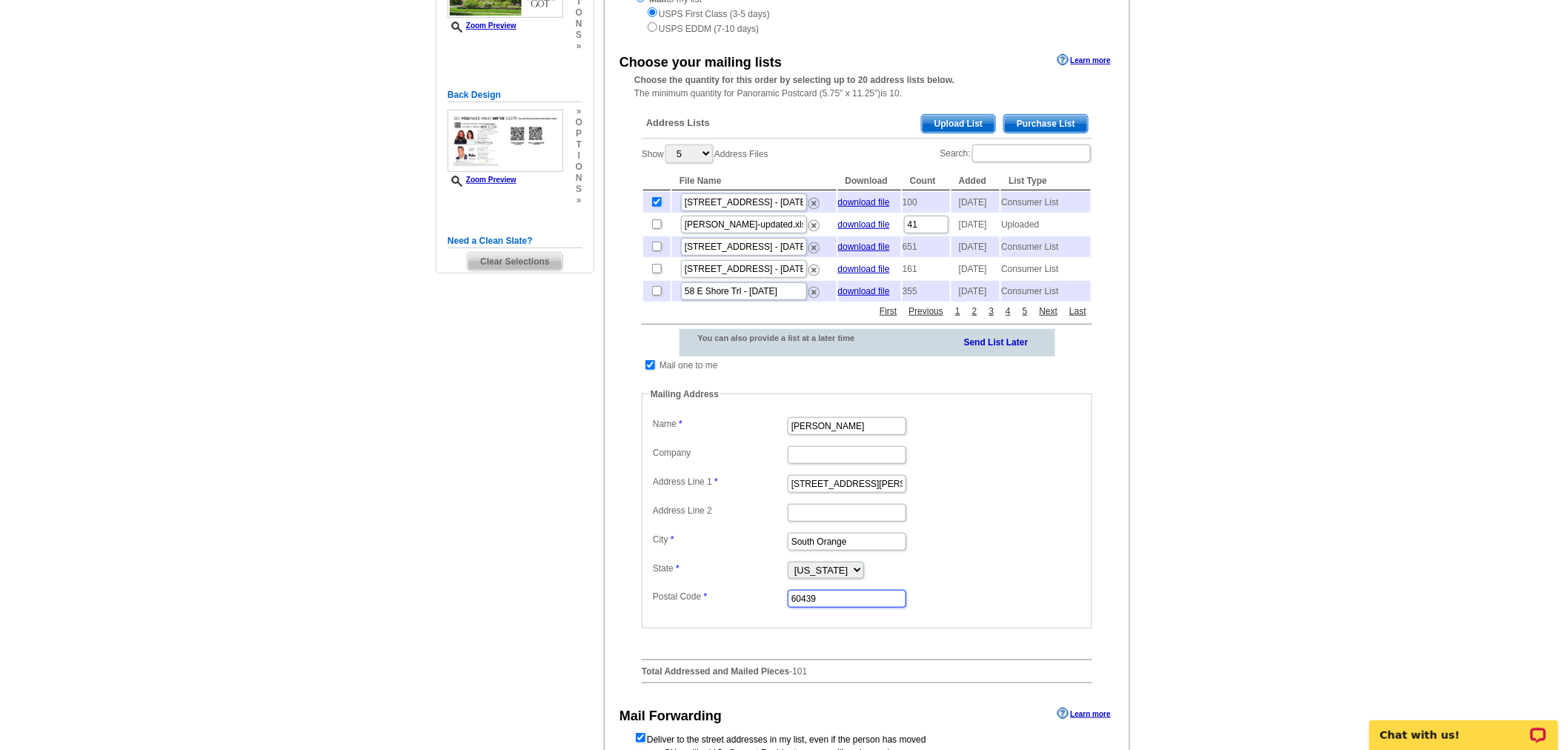
paste input "0707"
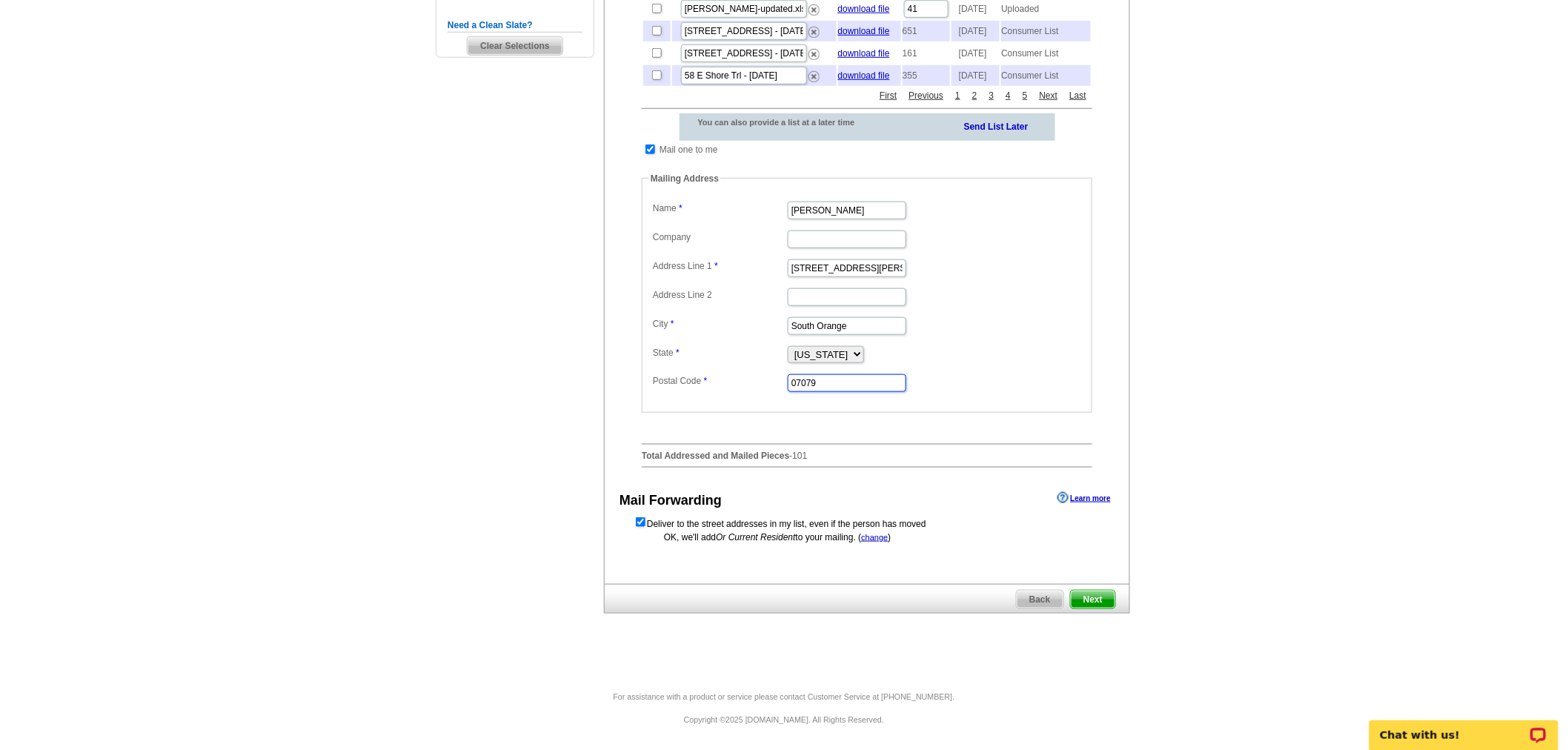
scroll to position [483, 0]
type input "07079"
click at [1091, 597] on span "Next" at bounding box center [1093, 599] width 44 height 18
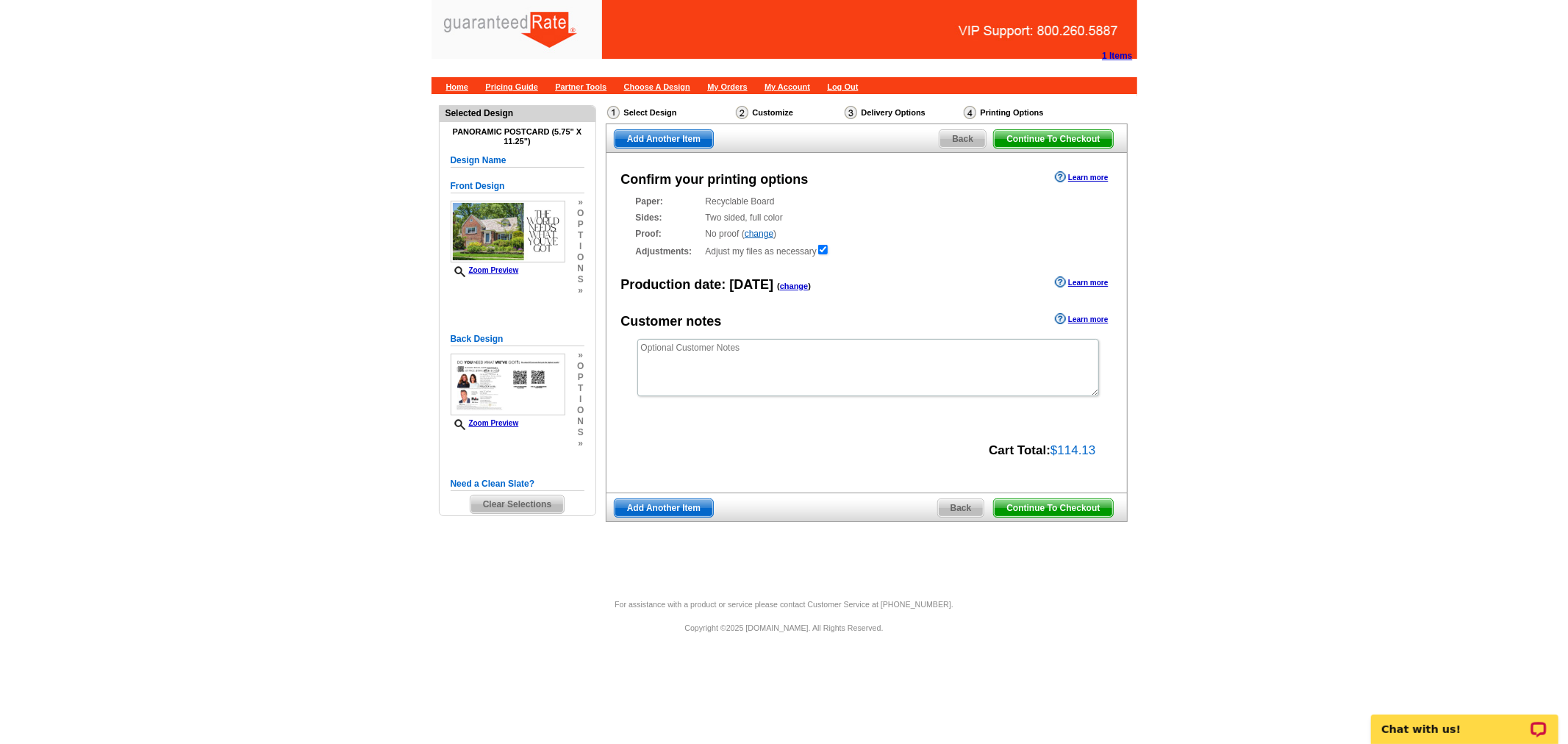
drag, startPoint x: 1086, startPoint y: 503, endPoint x: 1083, endPoint y: 725, distance: 222.0
click at [1086, 503] on span "Continue To Checkout" at bounding box center [1053, 507] width 118 height 17
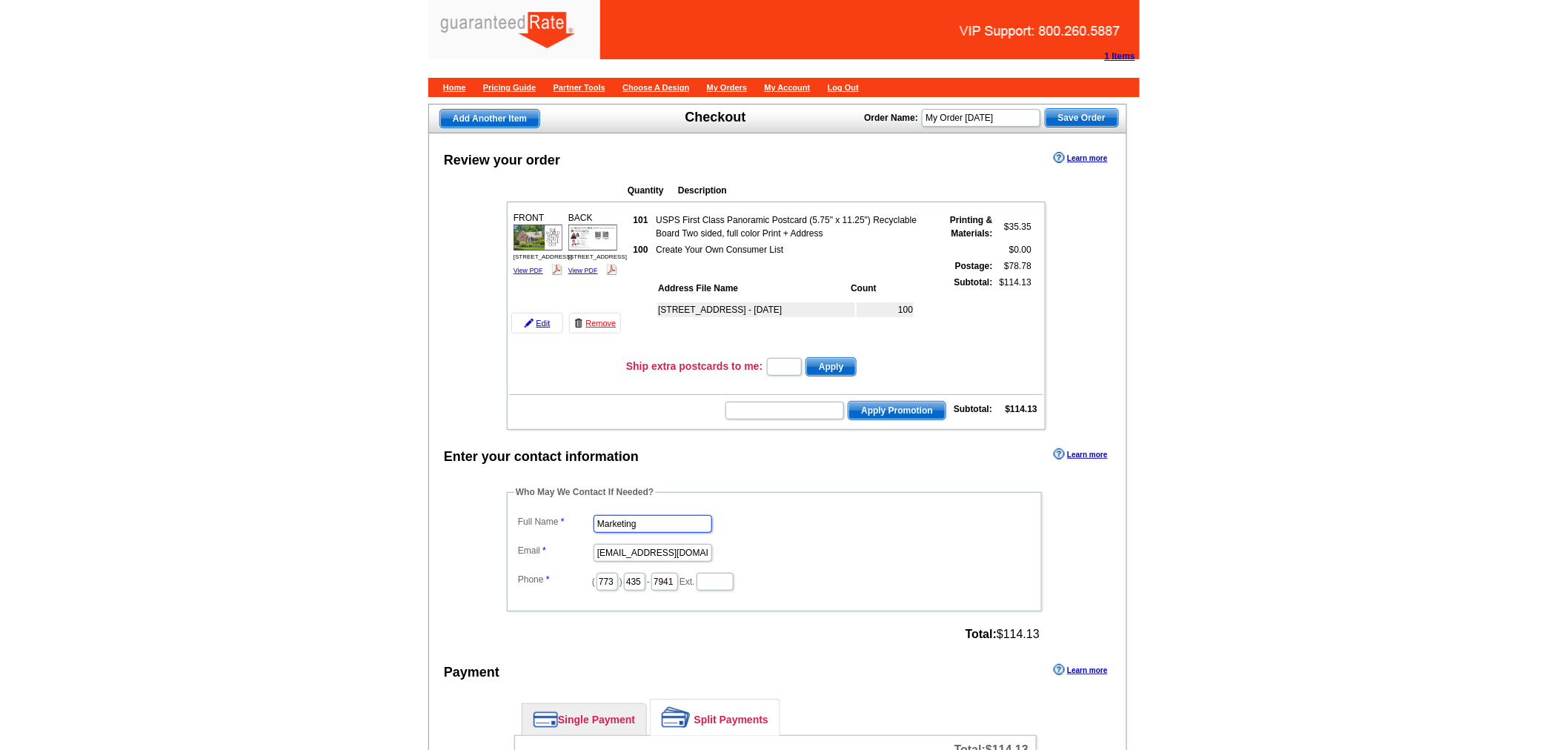
drag, startPoint x: 497, startPoint y: 501, endPoint x: 470, endPoint y: 495, distance: 27.7
type input "[PERSON_NAME]"
drag, startPoint x: 591, startPoint y: 535, endPoint x: 635, endPoint y: 545, distance: 45.1
click at [651, 545] on dl "Full Name [PERSON_NAME] Email [EMAIL_ADDRESS][DOMAIN_NAME] Phone ( 773 ) 435 - …" at bounding box center [774, 552] width 520 height 81
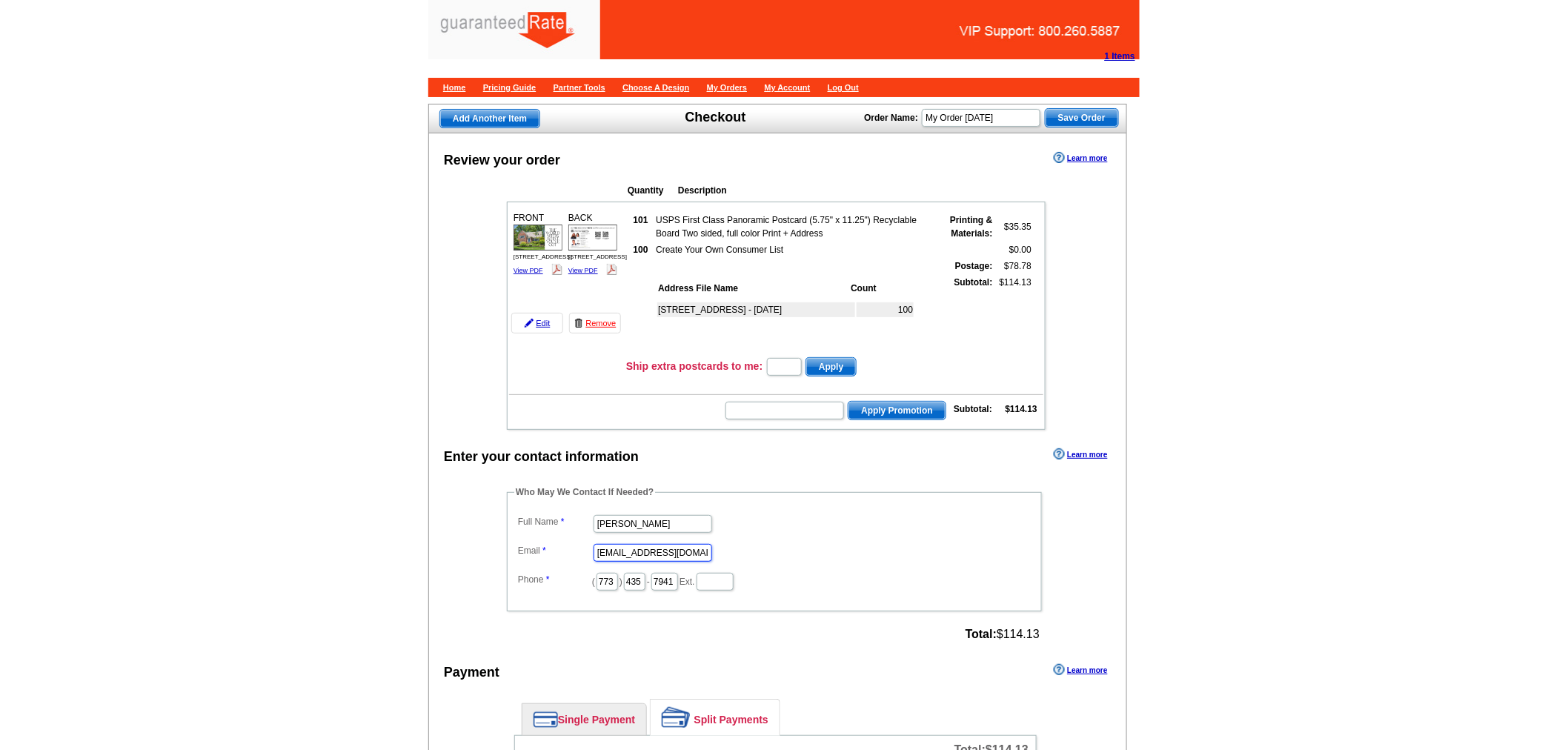
scroll to position [0, 18]
drag, startPoint x: 596, startPoint y: 544, endPoint x: 787, endPoint y: 552, distance: 191.2
click at [787, 550] on dd "[EMAIL_ADDRESS][DOMAIN_NAME]" at bounding box center [774, 552] width 520 height 23
type input "[EMAIL_ADDRESS][PERSON_NAME][DOMAIN_NAME]"
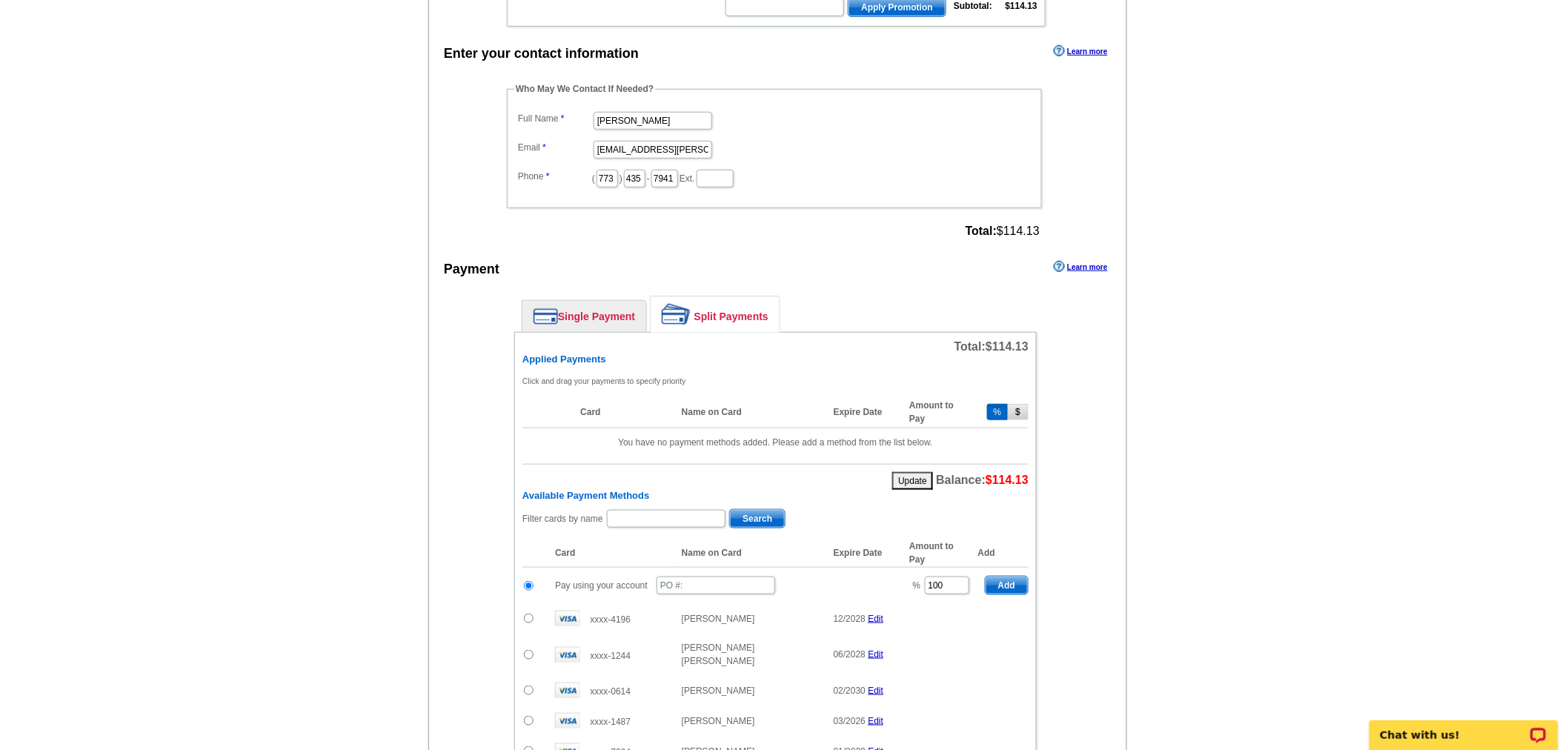
scroll to position [411, 0]
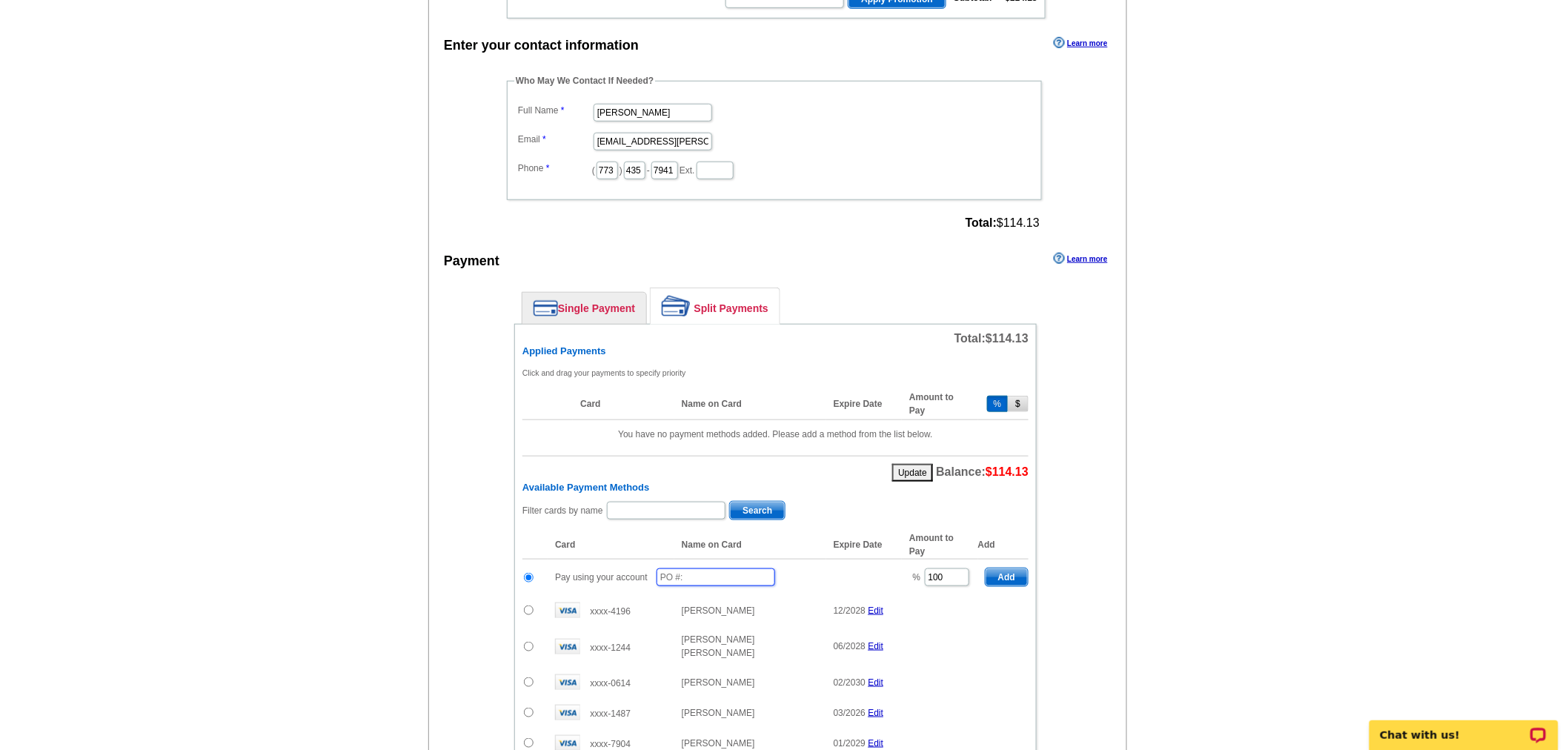
click at [699, 568] on input "text" at bounding box center [716, 577] width 119 height 18
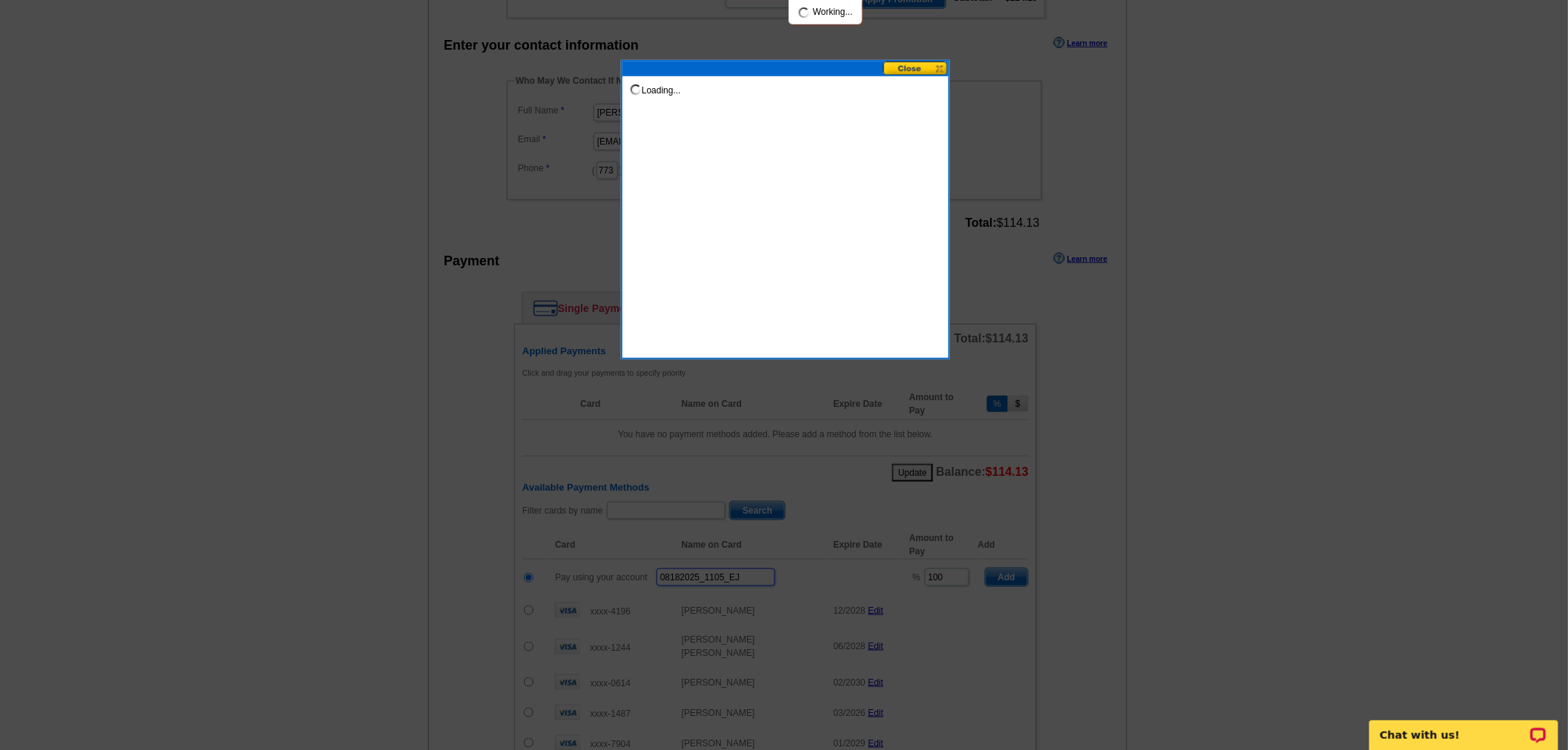
type input "08182025_1105_EJ"
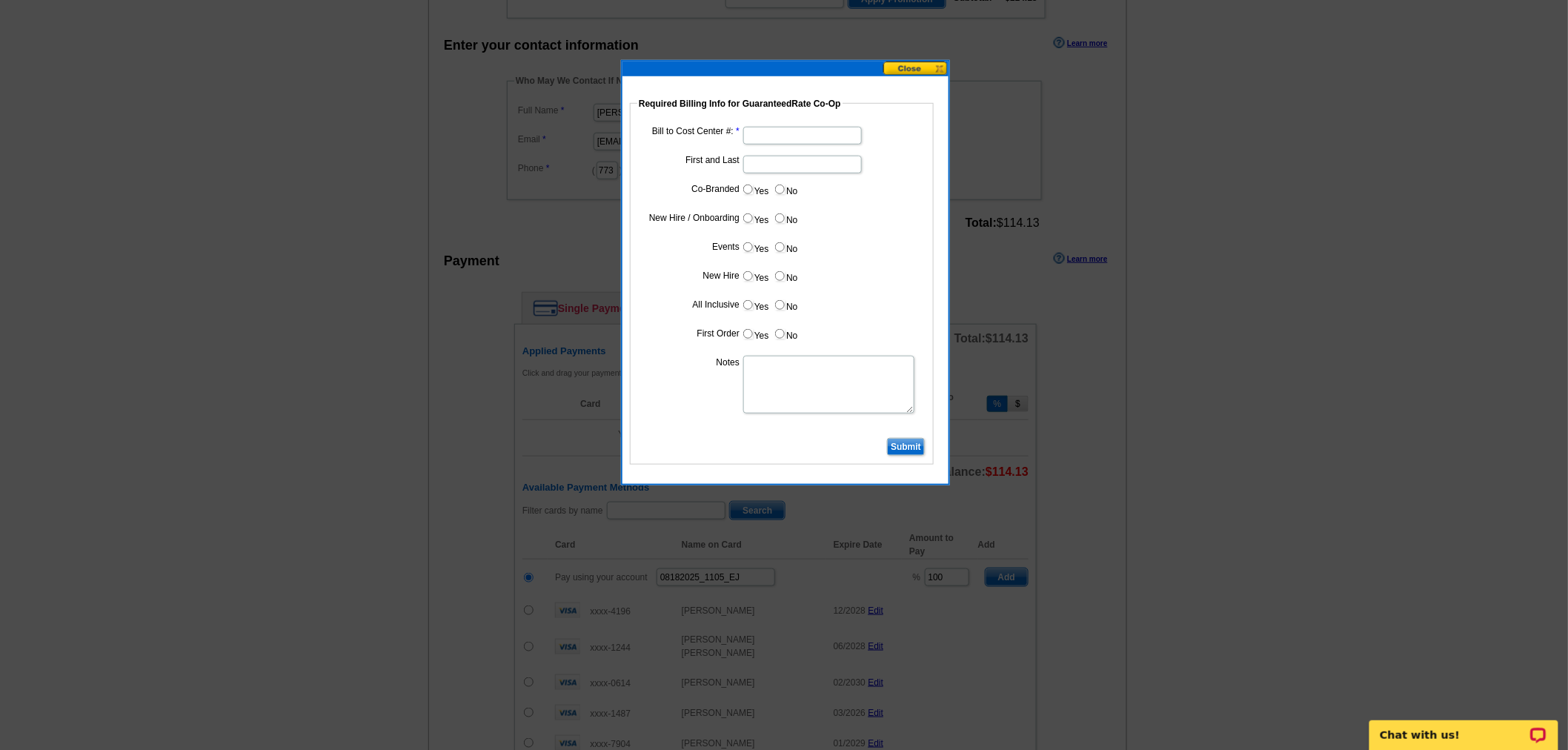
click at [822, 136] on input "Bill to Cost Center #:" at bounding box center [802, 136] width 119 height 18
type input "1819"
click at [804, 166] on input "First and Last" at bounding box center [802, 165] width 119 height 18
type input "Matthew Keane"
click at [746, 189] on input "Yes" at bounding box center [747, 189] width 10 height 10
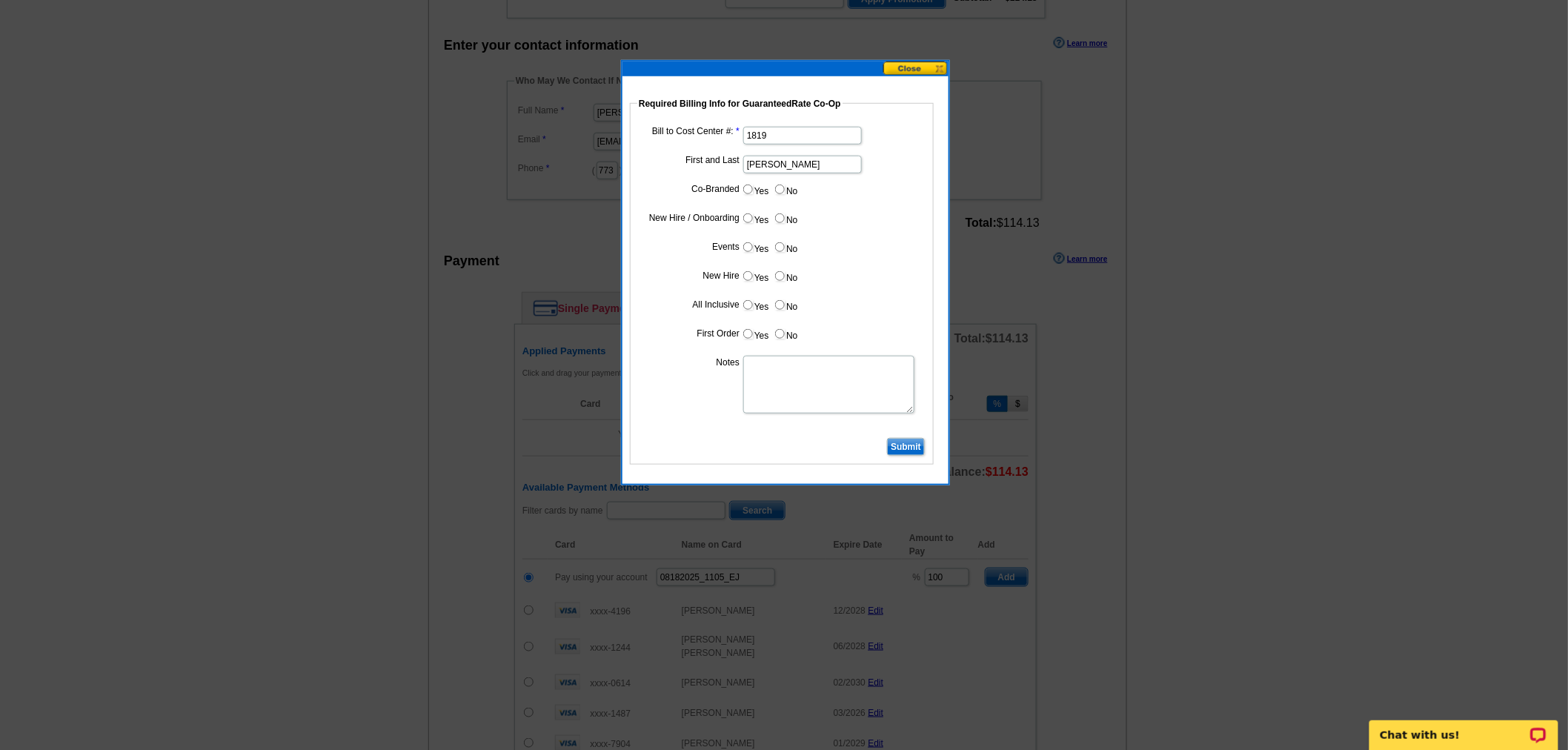
radio input "true"
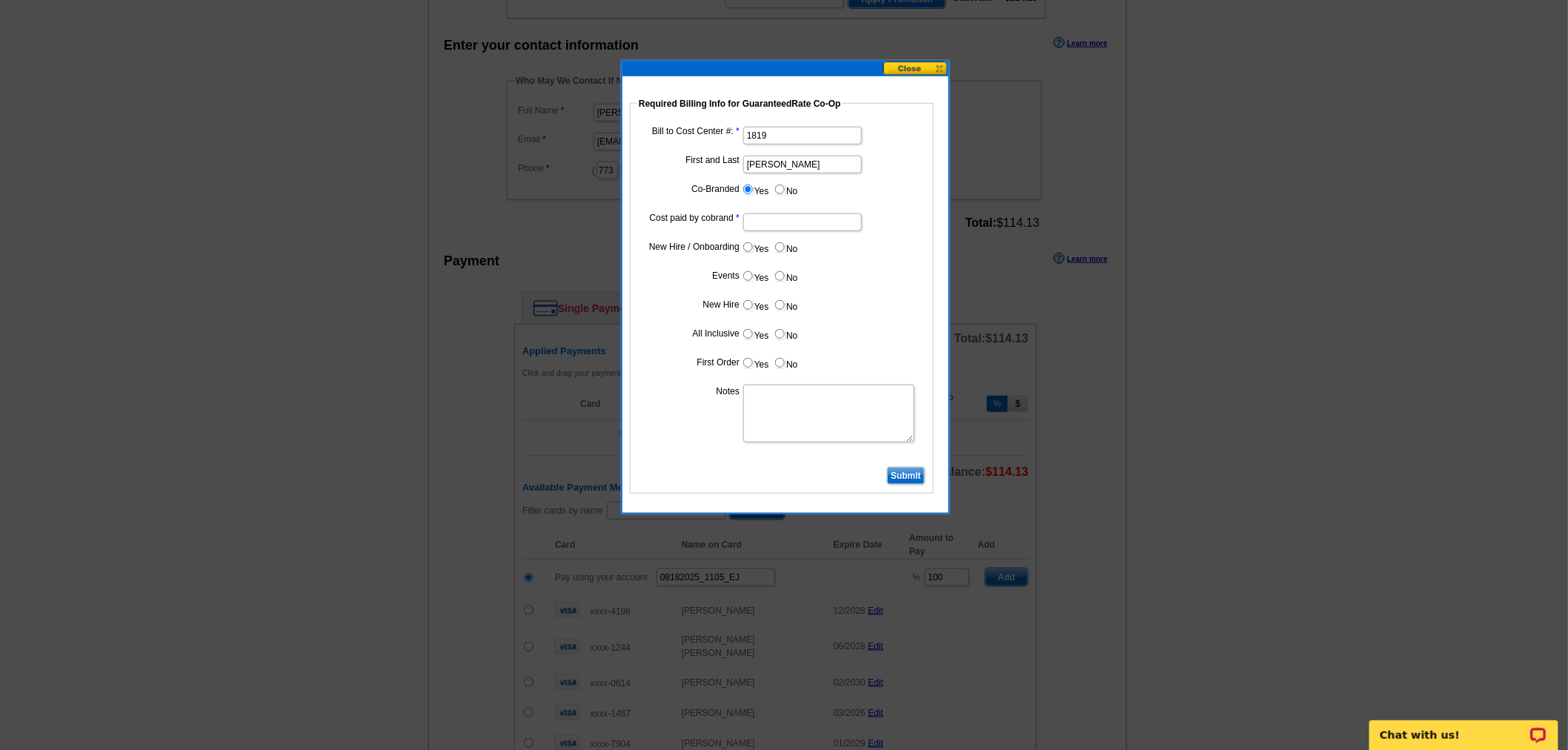
click at [769, 217] on input "Cost paid by cobrand" at bounding box center [802, 222] width 119 height 18
type input "50%"
click at [788, 247] on label "No" at bounding box center [785, 246] width 24 height 17
click at [784, 247] on input "No" at bounding box center [779, 246] width 10 height 10
radio input "true"
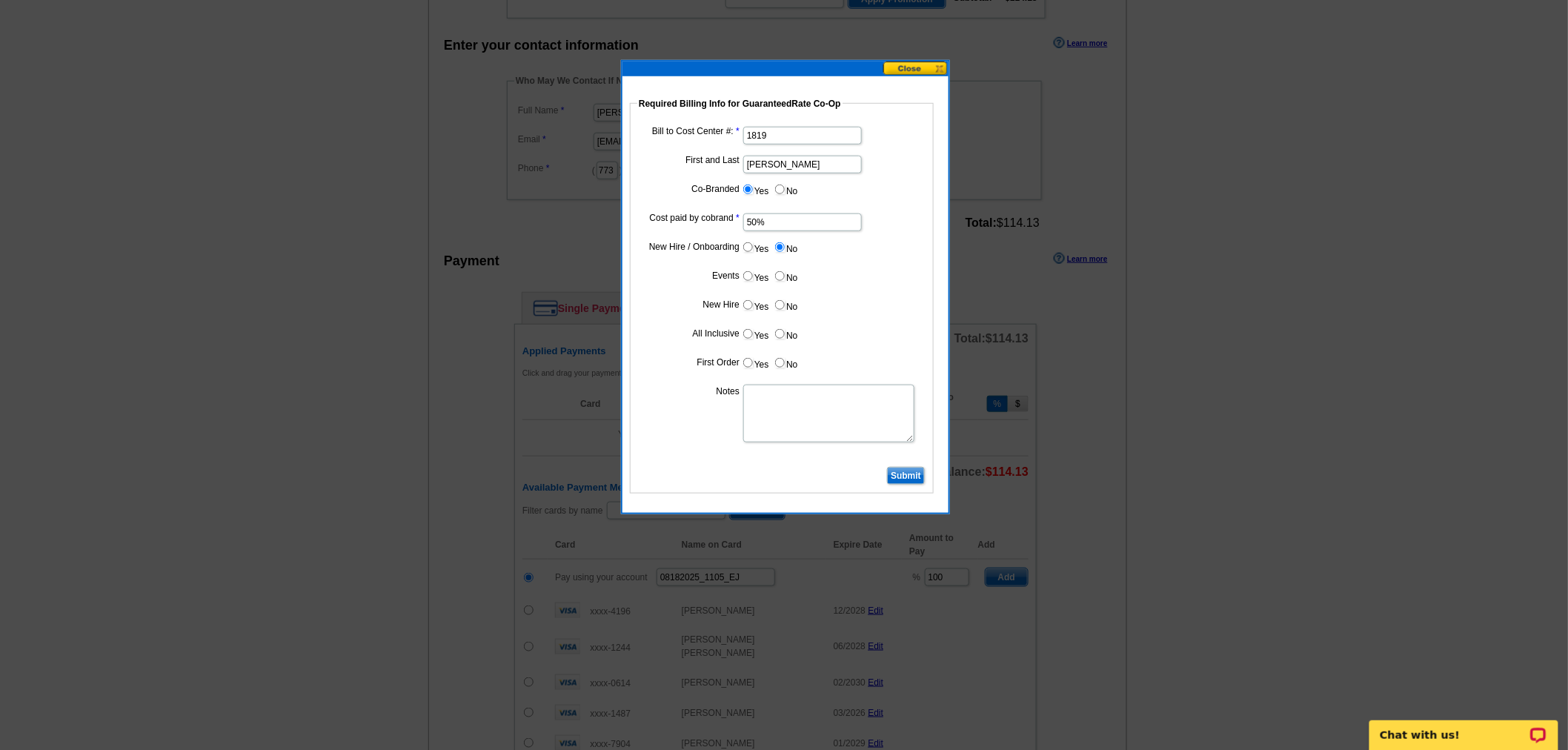
click at [787, 271] on label "No" at bounding box center [785, 276] width 24 height 17
click at [784, 271] on input "No" at bounding box center [779, 276] width 10 height 10
radio input "true"
click at [784, 306] on input "No" at bounding box center [779, 305] width 10 height 10
radio input "true"
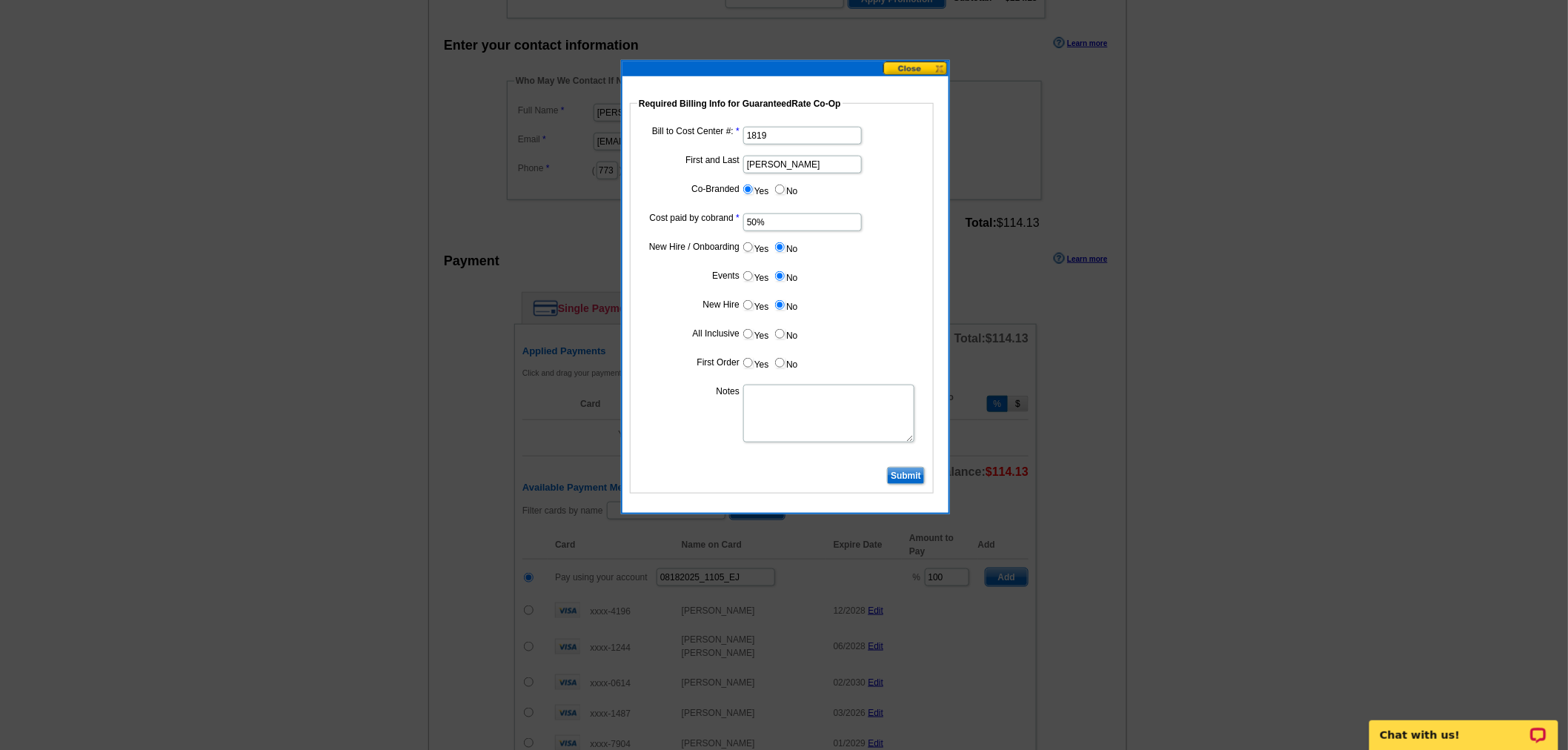
click at [790, 334] on label "No" at bounding box center [785, 333] width 24 height 17
click at [784, 334] on input "No" at bounding box center [779, 334] width 10 height 10
radio input "true"
drag, startPoint x: 784, startPoint y: 364, endPoint x: 775, endPoint y: 376, distance: 15.0
click at [782, 364] on label "No" at bounding box center [785, 362] width 24 height 17
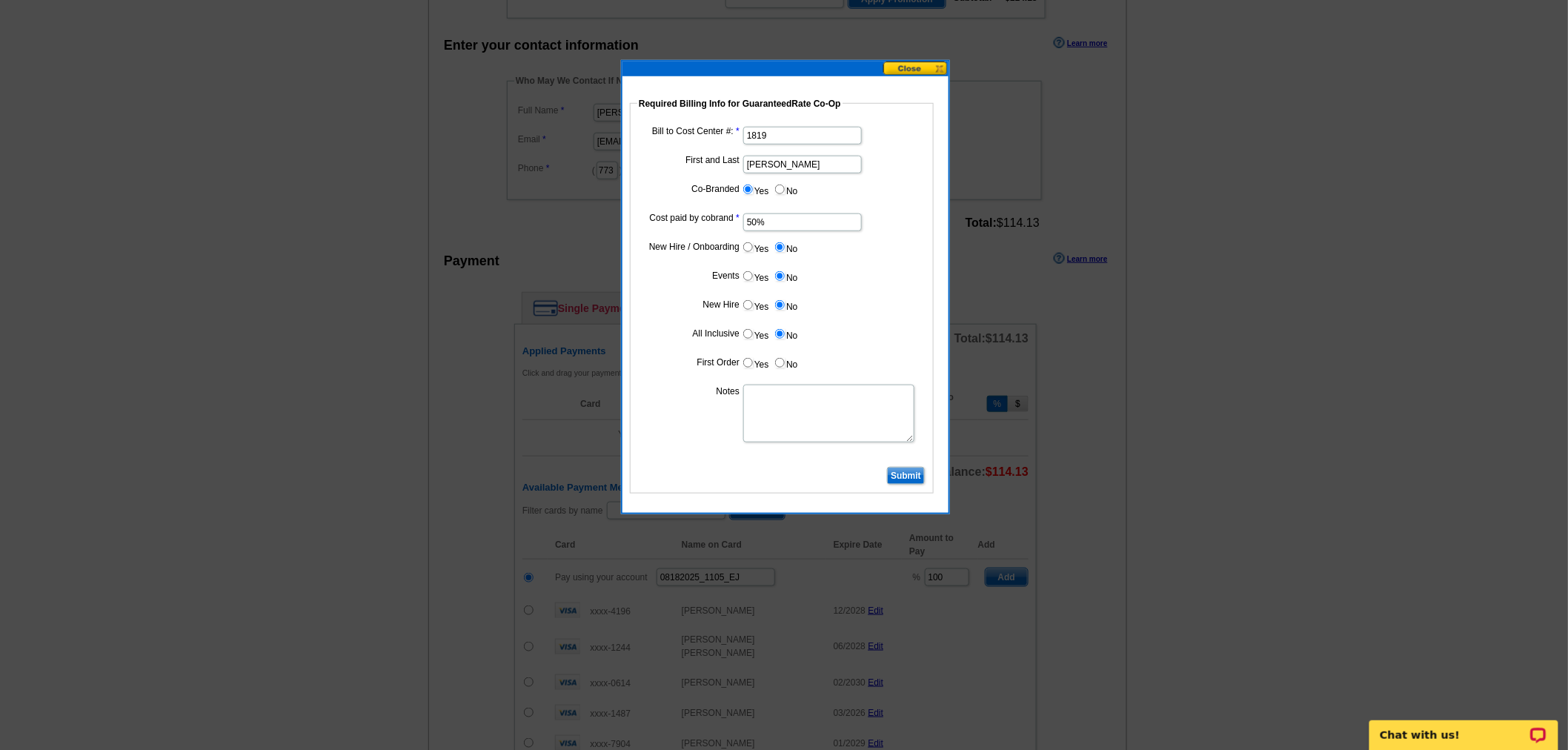
click at [769, 430] on textarea "Notes" at bounding box center [828, 414] width 171 height 58
click at [765, 391] on textarea "Bill 5% to VP Matthew Keane CC: 1819" at bounding box center [828, 414] width 171 height 58
type textarea "Bill 50% to VP Matthew Keane CC: 1819"
click at [914, 470] on input "Submit" at bounding box center [905, 475] width 38 height 18
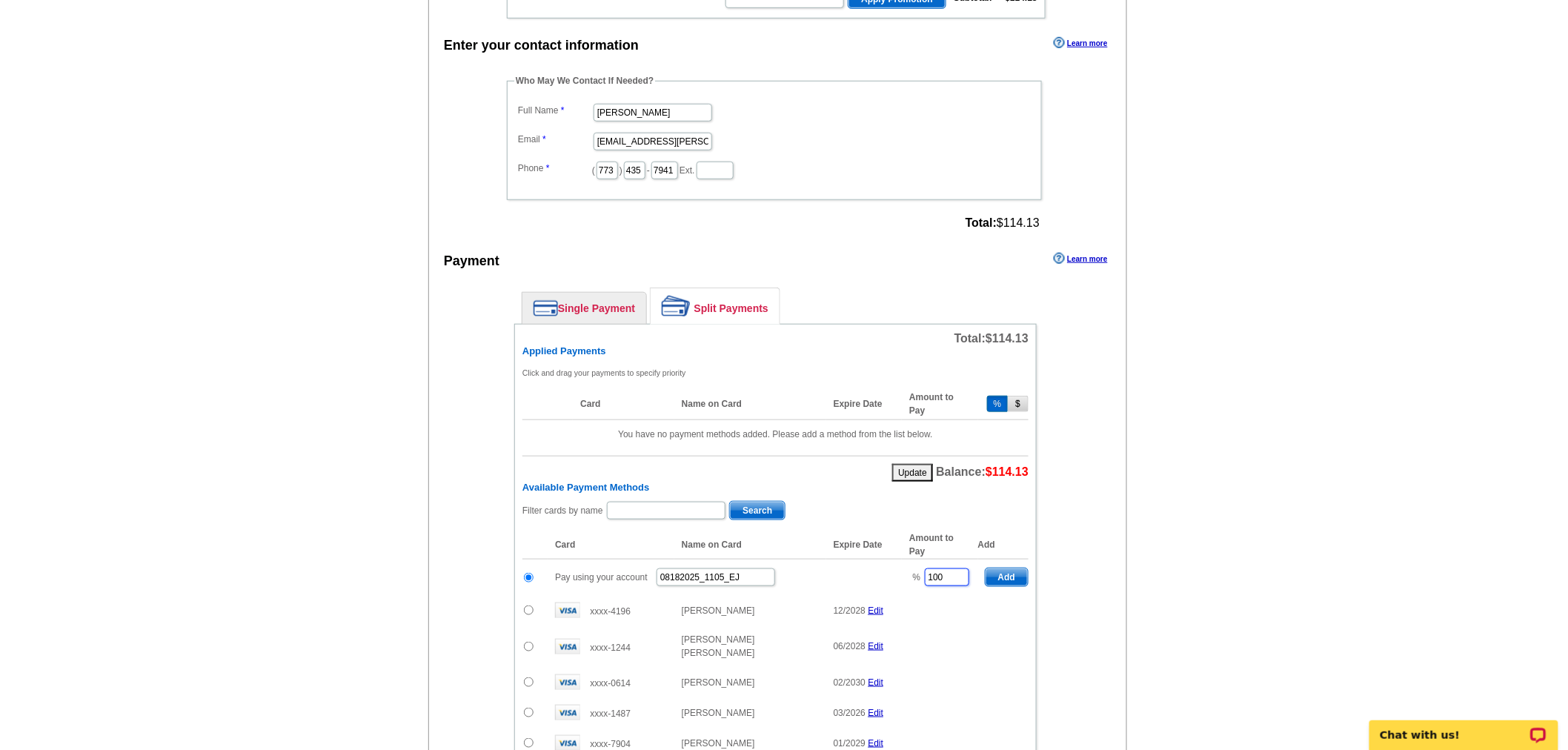
drag, startPoint x: 946, startPoint y: 570, endPoint x: 883, endPoint y: 570, distance: 63.0
click at [883, 570] on tr "Pay using your account 08182025_1105_EJ % 100 Add" at bounding box center [775, 577] width 506 height 36
click at [990, 568] on span "Add" at bounding box center [1006, 577] width 42 height 18
type input "100"
radio input "false"
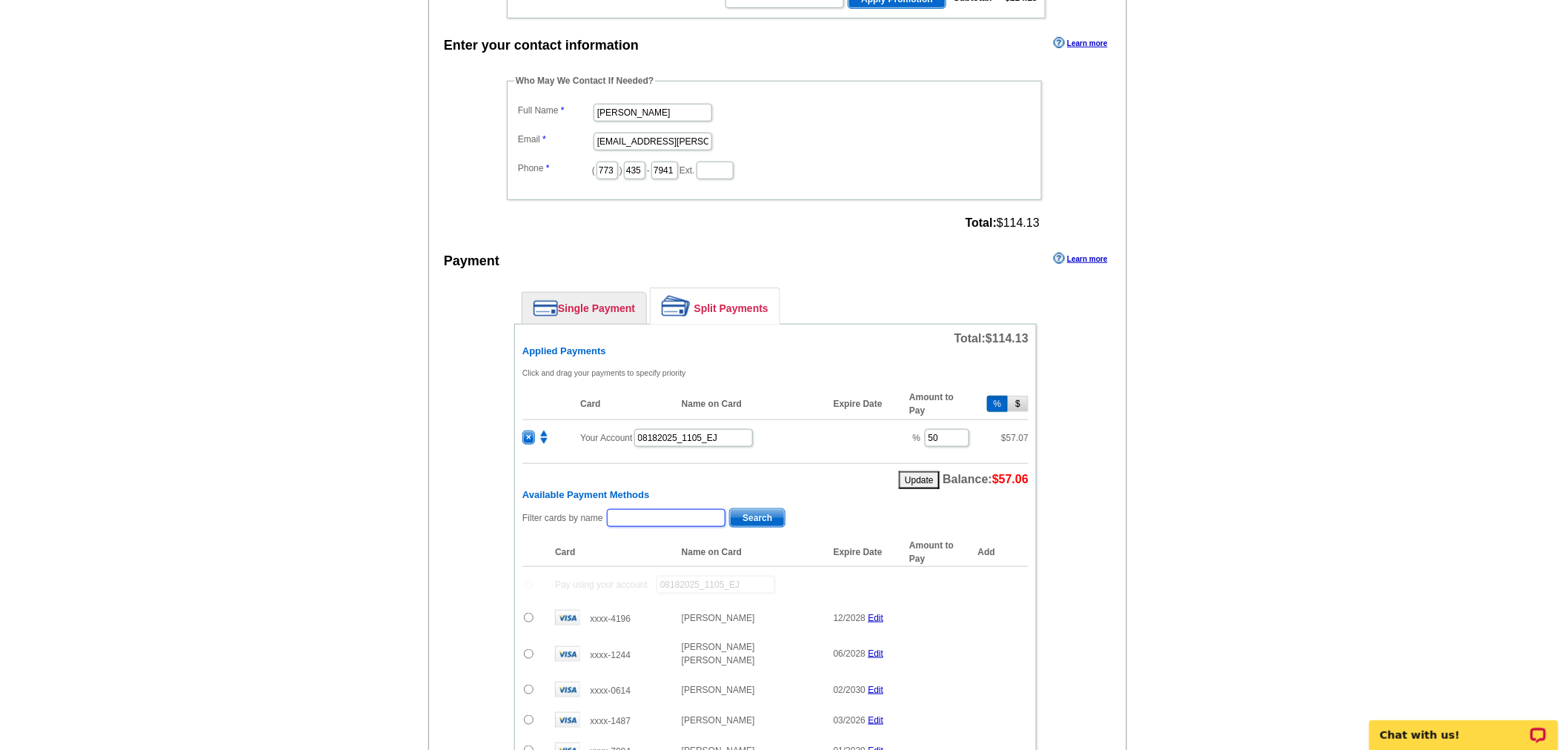
click at [655, 509] on input "text" at bounding box center [666, 518] width 119 height 18
type input "pollock"
click at [737, 509] on span "Search" at bounding box center [757, 518] width 55 height 18
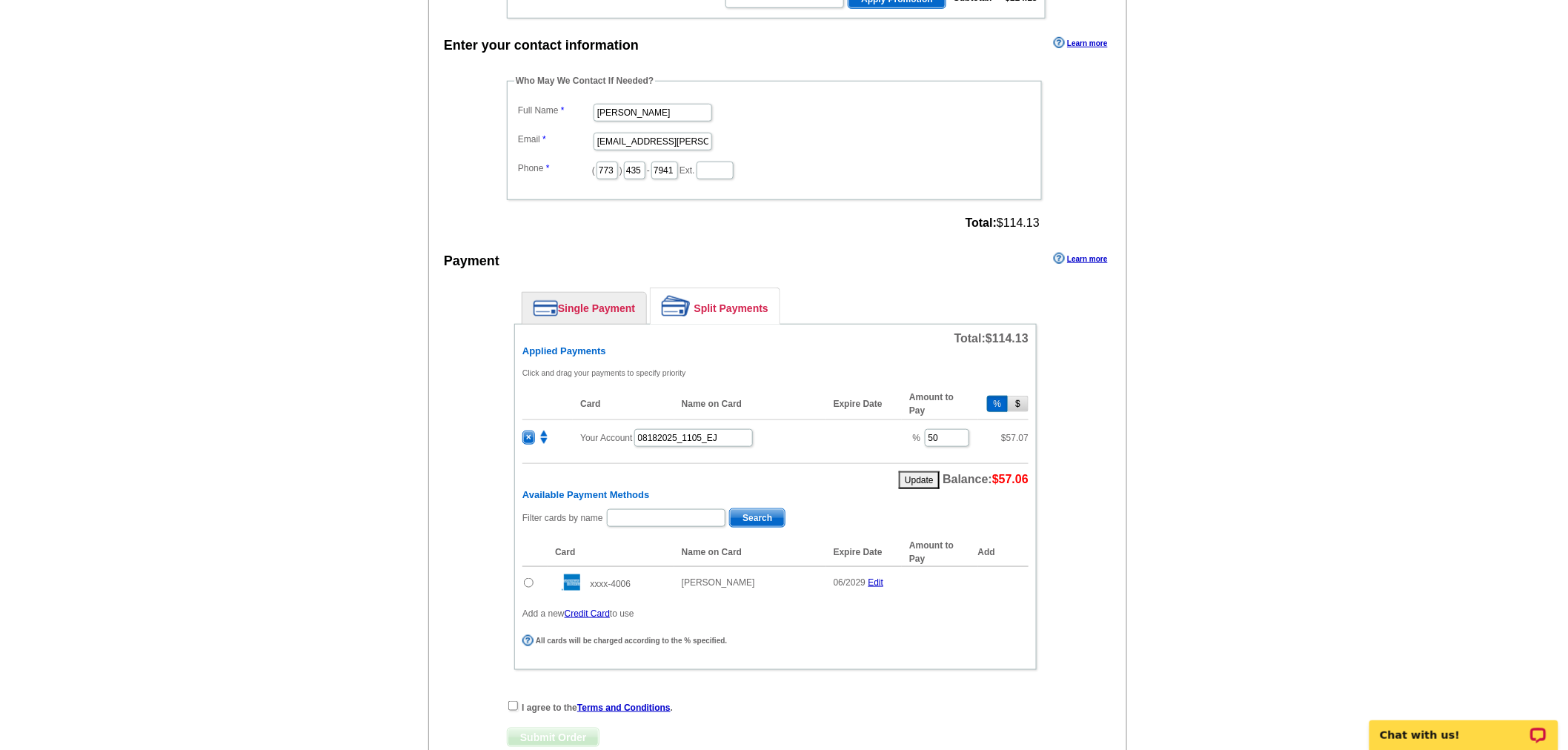
click at [531, 577] on input "radio" at bounding box center [528, 582] width 10 height 10
click at [1012, 576] on span "Add" at bounding box center [1006, 585] width 42 height 18
click at [519, 704] on div "I agree to the Terms and Conditions ." at bounding box center [776, 711] width 537 height 15
radio input "false"
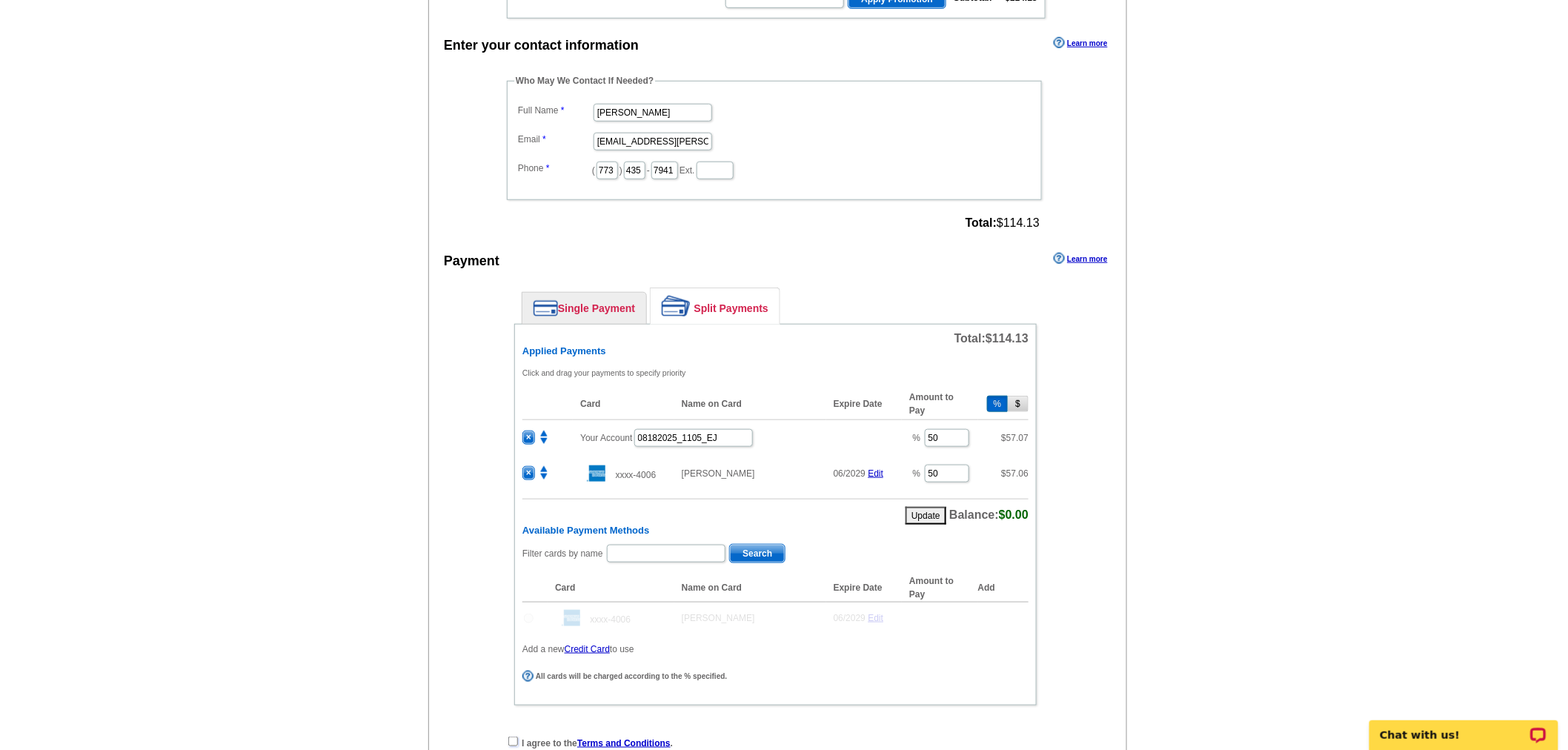
click at [512, 737] on input "checkbox" at bounding box center [512, 741] width 10 height 10
checkbox input "true"
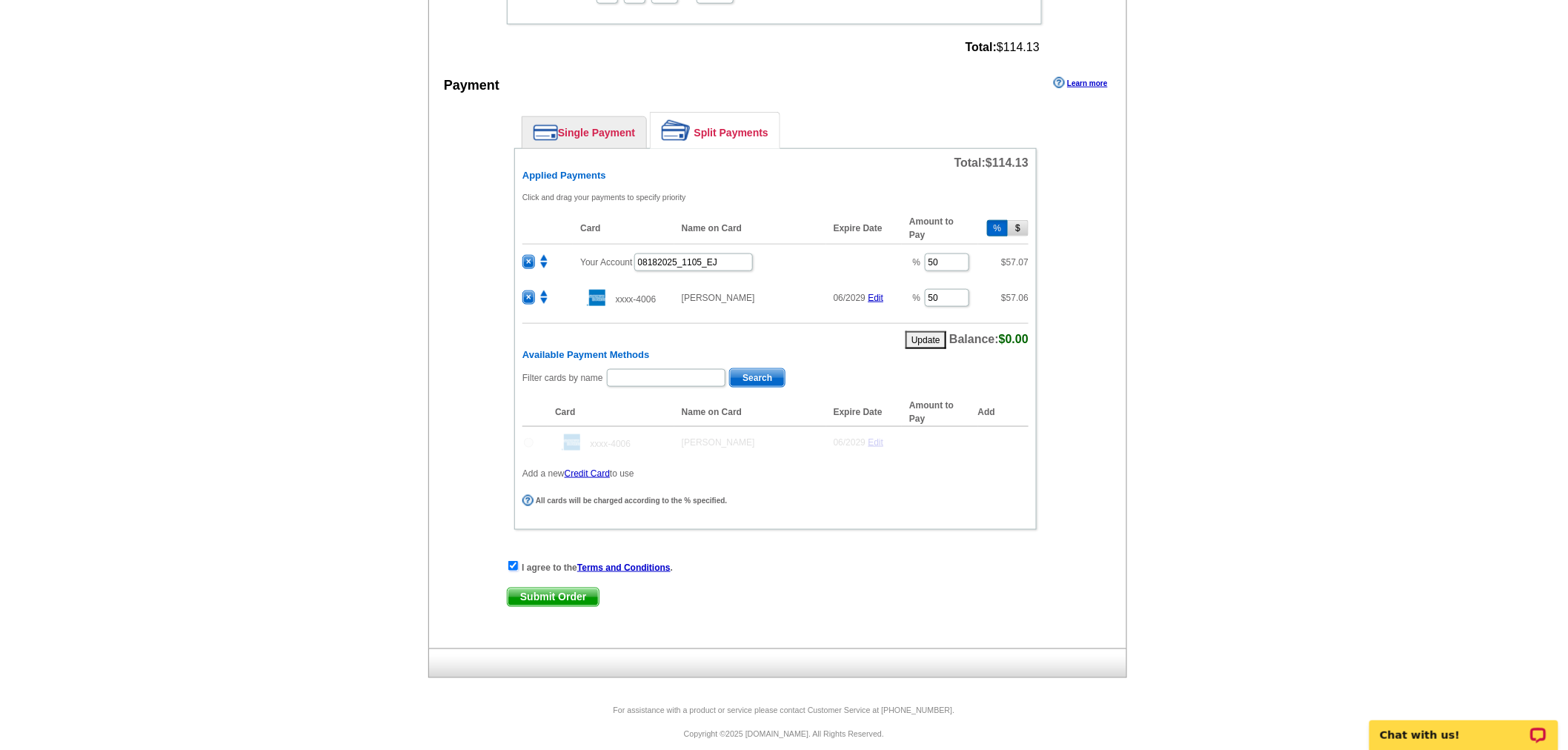
scroll to position [589, 0]
click at [528, 586] on span "Submit Order" at bounding box center [553, 595] width 92 height 18
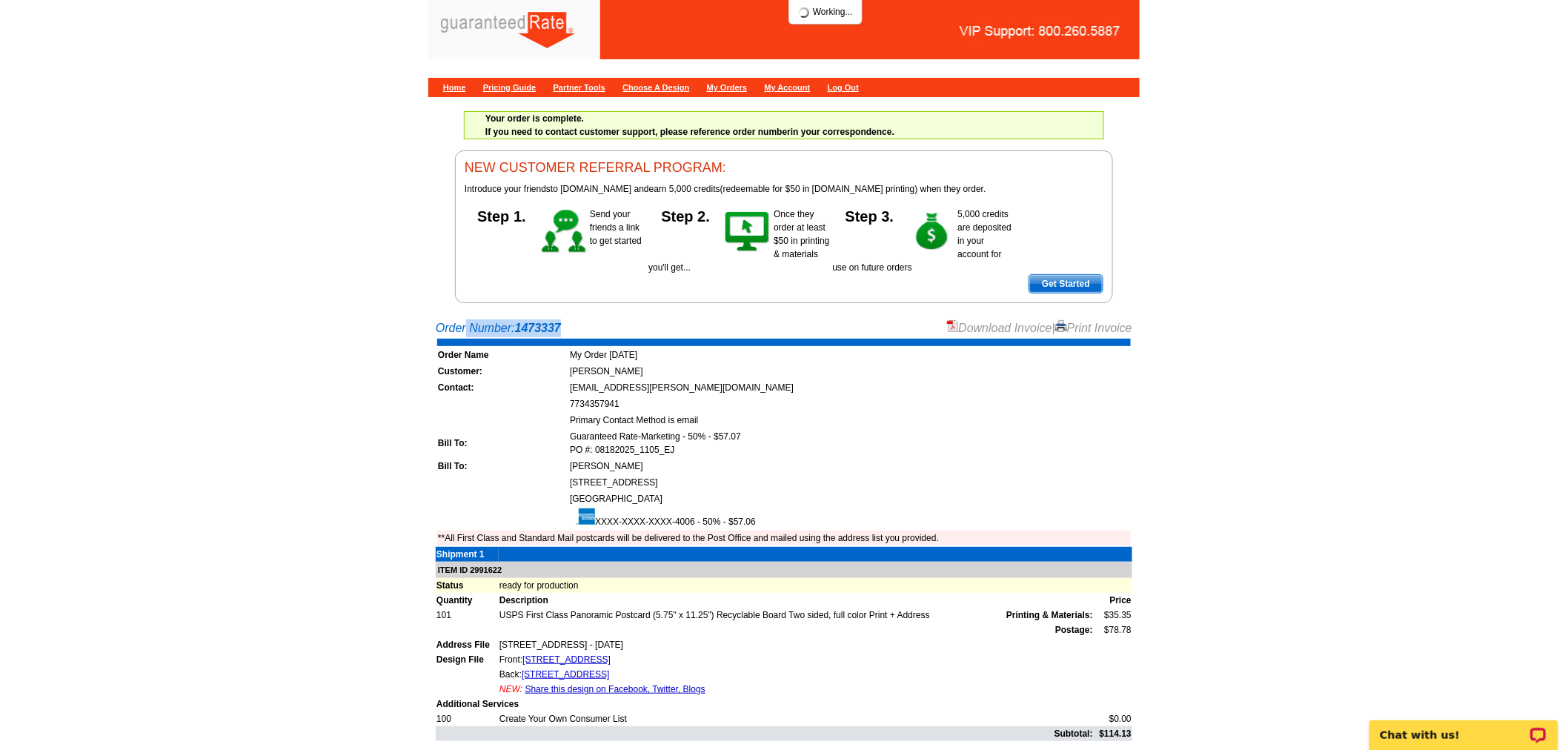
drag, startPoint x: 435, startPoint y: 325, endPoint x: 572, endPoint y: 328, distance: 137.0
click at [572, 328] on div "Order Number: 1473337 Download Invoice | Print Invoice" at bounding box center [784, 328] width 696 height 18
